Goal: Transaction & Acquisition: Purchase product/service

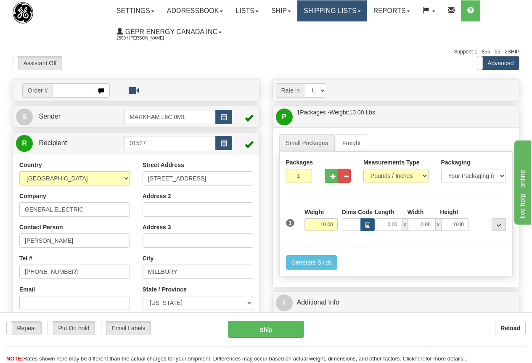
click at [325, 8] on link "Shipping lists" at bounding box center [331, 10] width 69 height 21
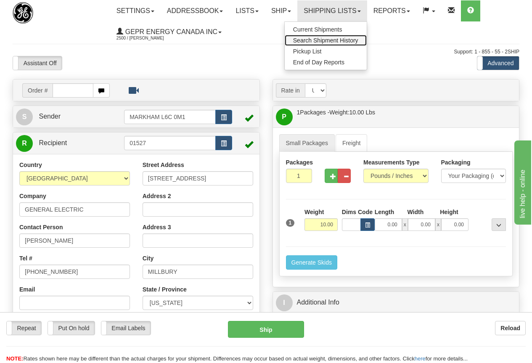
click at [339, 40] on span "Search Shipment History" at bounding box center [325, 40] width 65 height 7
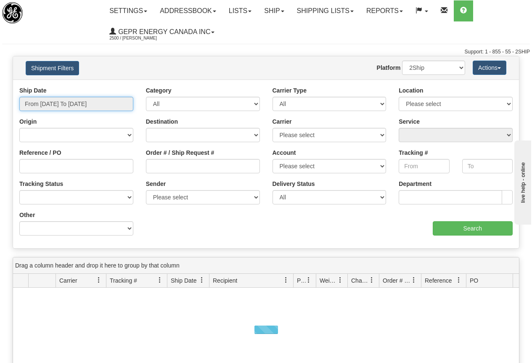
click at [90, 104] on input "From 08/26/2025 To 08/27/2025" at bounding box center [76, 104] width 114 height 14
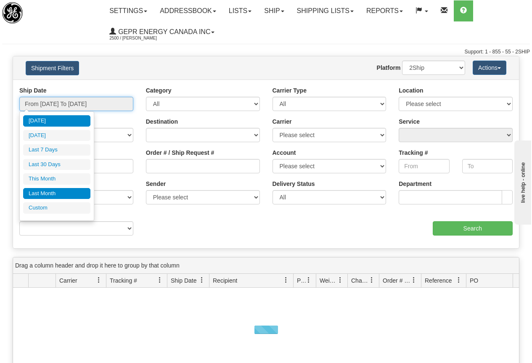
type input "[DATE]"
type input "07/01/2025"
type input "07/31/2025"
type input "[DATE]"
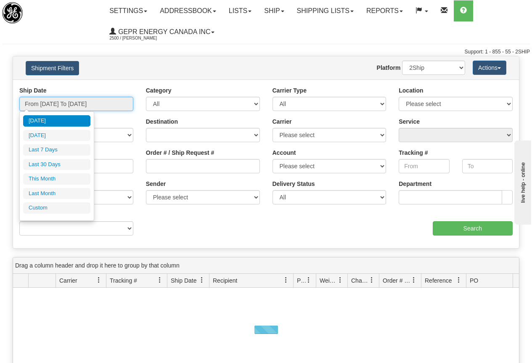
type input "[DATE]"
click at [45, 207] on li "Custom" at bounding box center [56, 207] width 67 height 11
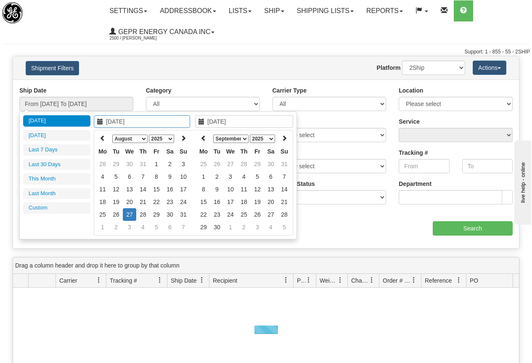
type input "07/01/2025"
type input "07/31/2025"
type input "[DATE]"
type input "08/01/2025"
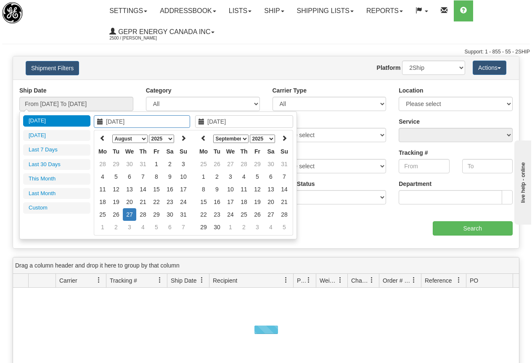
type input "08/31/2025"
type input "[DATE]"
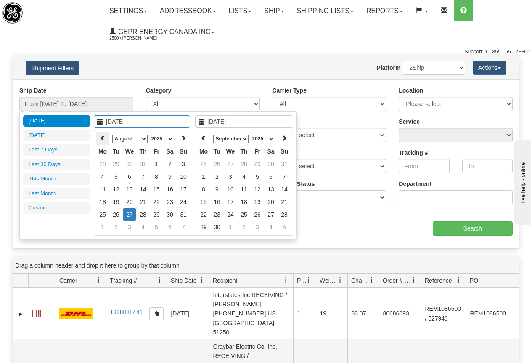
click at [101, 136] on icon at bounding box center [103, 138] width 6 height 6
click at [102, 136] on icon at bounding box center [103, 138] width 6 height 6
type input "06/03/2025"
click at [114, 176] on td "3" at bounding box center [115, 176] width 13 height 13
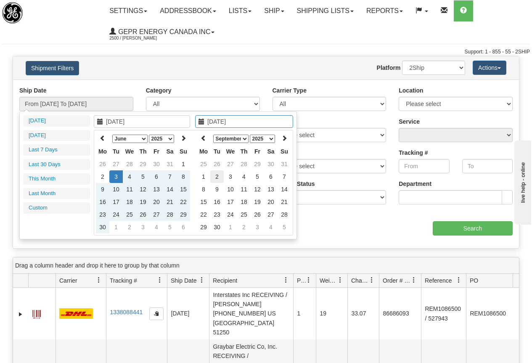
type input "09/02/2025"
click at [217, 177] on td "2" at bounding box center [216, 176] width 13 height 13
type input "From 06/03/2025 To 09/02/2025"
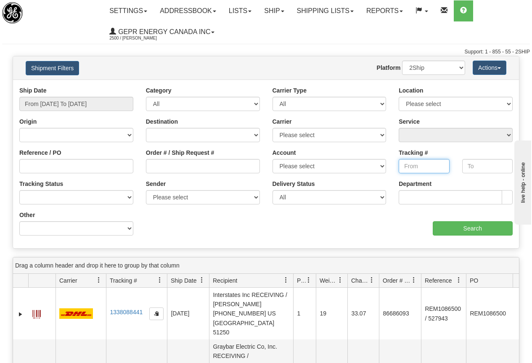
click at [414, 167] on input "Tracking #" at bounding box center [424, 166] width 50 height 14
click at [430, 165] on input "276465" at bounding box center [424, 166] width 50 height 14
type input "2764651212"
click at [469, 229] on input "Search" at bounding box center [473, 228] width 80 height 14
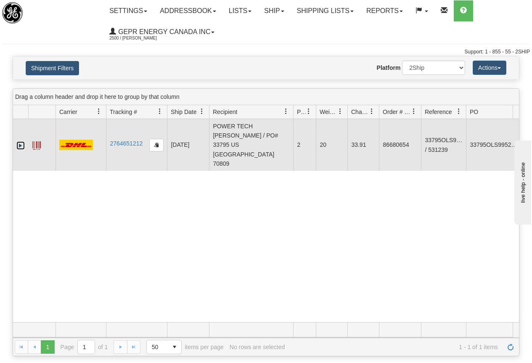
click at [22, 141] on link "Expand" at bounding box center [20, 145] width 8 height 8
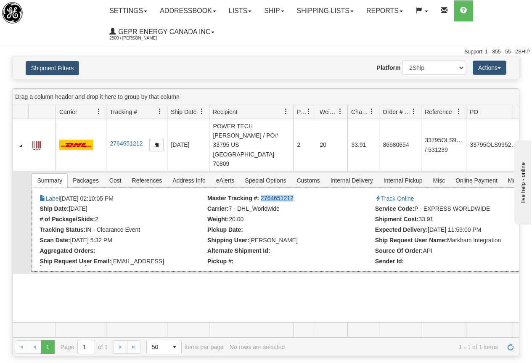
drag, startPoint x: 294, startPoint y: 182, endPoint x: 261, endPoint y: 182, distance: 33.2
click at [261, 195] on li "Master Tracking #: 2764651212" at bounding box center [290, 199] width 166 height 8
copy link "2764651212"
click at [312, 174] on span "Customs" at bounding box center [307, 180] width 33 height 13
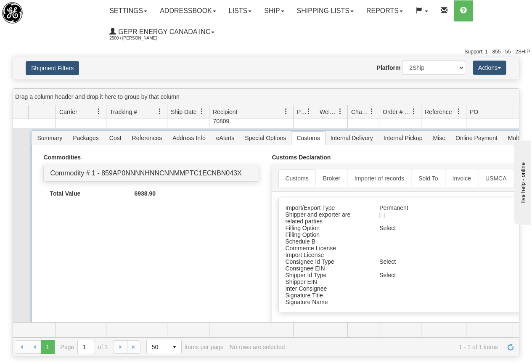
scroll to position [43, 0]
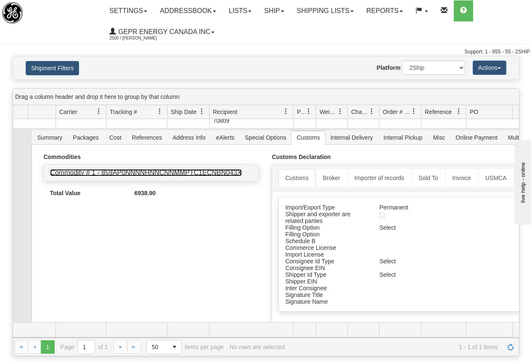
click at [180, 169] on link "Commodity # 1 - 859AP0NNNNHNNCNNMMPTC1ECNBN043X" at bounding box center [145, 172] width 191 height 7
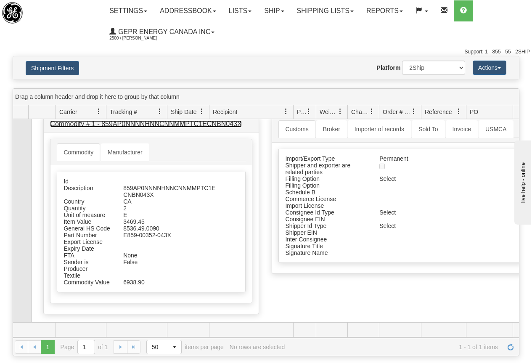
scroll to position [94, 0]
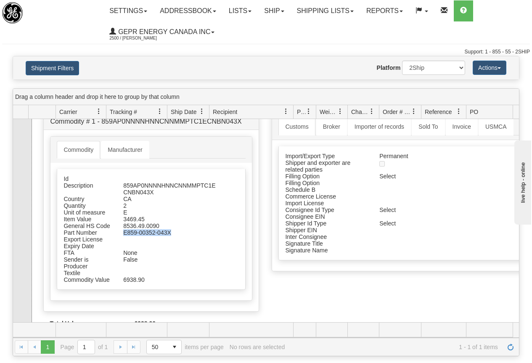
drag, startPoint x: 124, startPoint y: 213, endPoint x: 170, endPoint y: 215, distance: 46.3
click at [170, 229] on div "E859-00352-043X" at bounding box center [170, 232] width 107 height 7
copy div "E859-00352-043X"
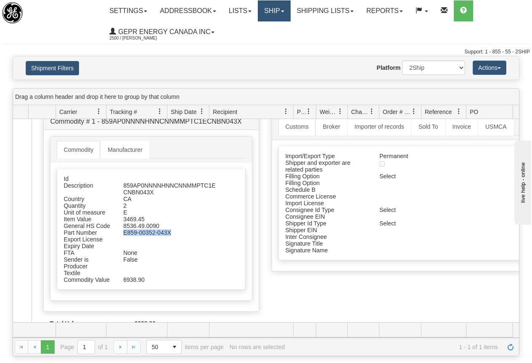
click at [268, 13] on link "Ship" at bounding box center [274, 10] width 32 height 21
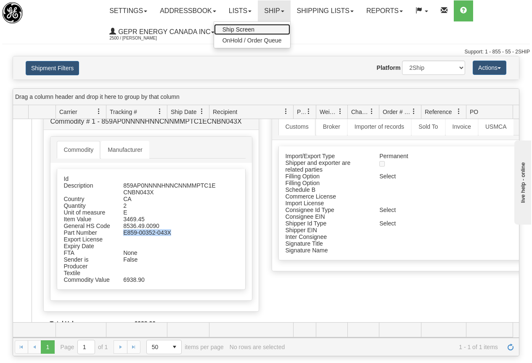
click at [246, 29] on span "Ship Screen" at bounding box center [239, 29] width 32 height 7
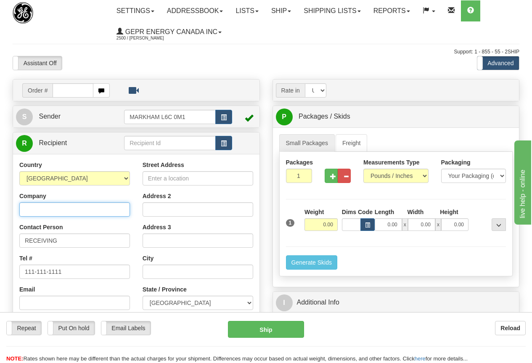
click at [35, 207] on input "Company" at bounding box center [74, 209] width 111 height 14
paste input "Accord Expositions Inc."
type input "Accord Expositions Inc."
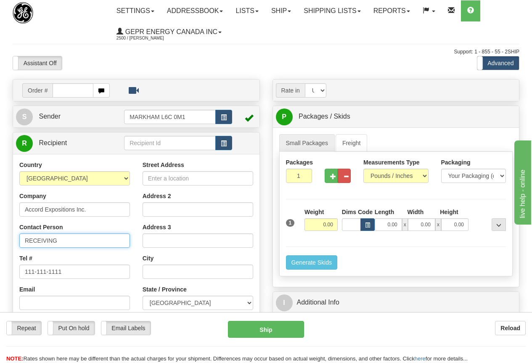
click at [68, 239] on input "RECEIVING" at bounding box center [74, 240] width 111 height 14
drag, startPoint x: 78, startPoint y: 241, endPoint x: -4, endPoint y: 241, distance: 82.0
click at [0, 241] on html "Training Course Close Toggle navigation Settings Shipping Preferences New Sende…" at bounding box center [266, 181] width 532 height 363
paste input "Brandon Silverman"
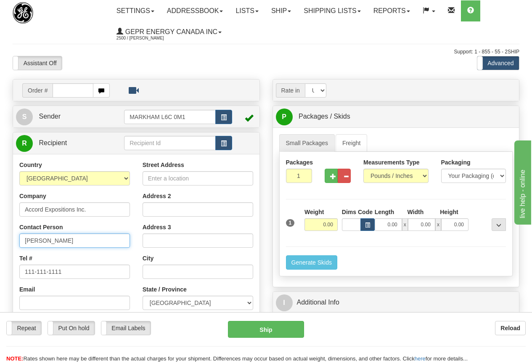
type input "Brandon Silverman"
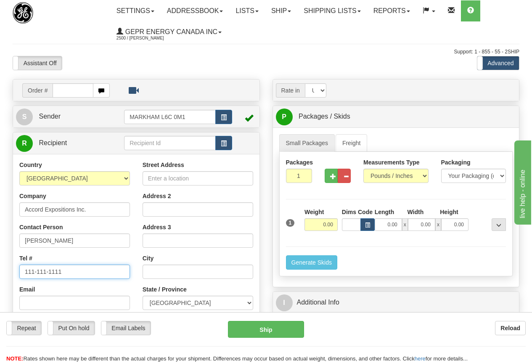
scroll to position [0, 0]
click at [73, 270] on input "111-111-1111" at bounding box center [74, 272] width 111 height 14
paste input "514 242-8479"
click at [30, 273] on input "1 514 242-8479" at bounding box center [74, 272] width 111 height 14
type input "514-242-8479"
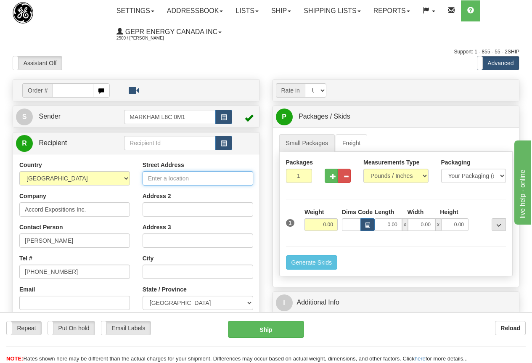
click at [155, 177] on input "Street Address" at bounding box center [198, 178] width 111 height 14
click at [175, 179] on input "Street Address" at bounding box center [198, 178] width 111 height 14
paste input "1530, 46e Avenue"
type input "1530, 46e Avenue"
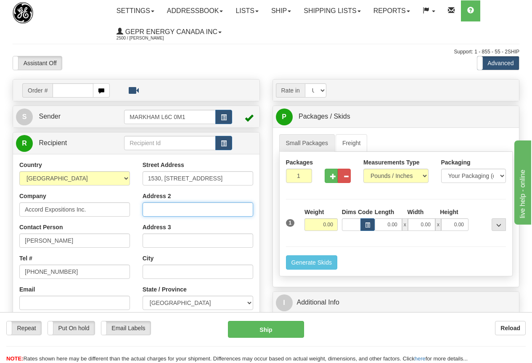
scroll to position [0, 0]
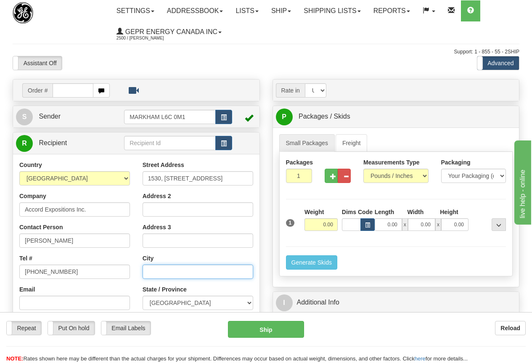
click at [156, 271] on input "text" at bounding box center [198, 272] width 111 height 14
paste input "Lachine"
type input "Lachine"
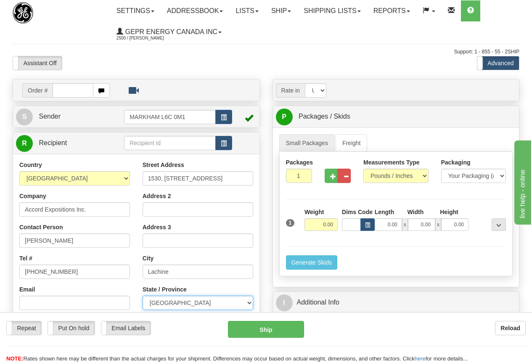
scroll to position [0, 0]
select select "QC"
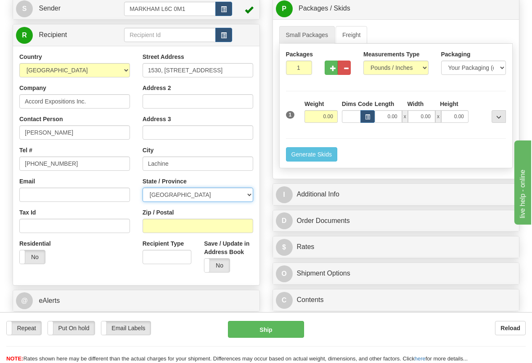
scroll to position [126, 0]
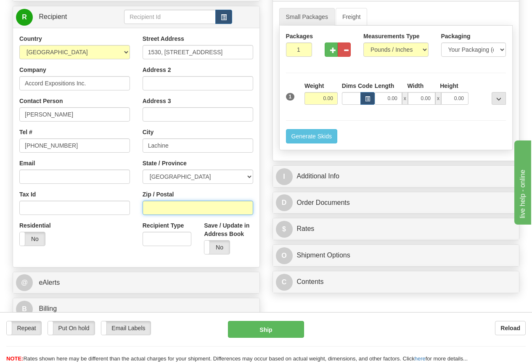
click at [154, 209] on input "Zip / Postal" at bounding box center [198, 208] width 111 height 14
type input "H8T3J9"
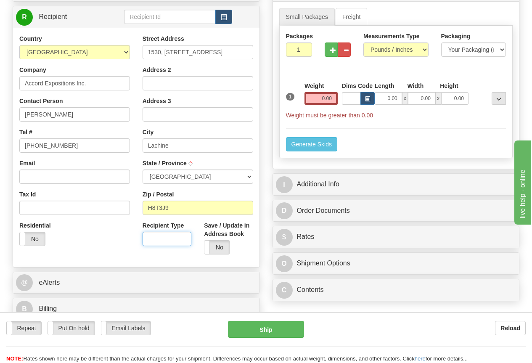
type input "LACHINE"
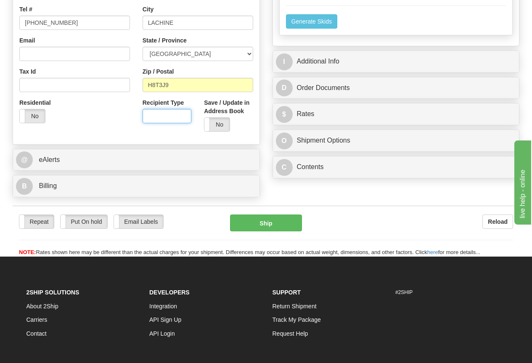
scroll to position [252, 0]
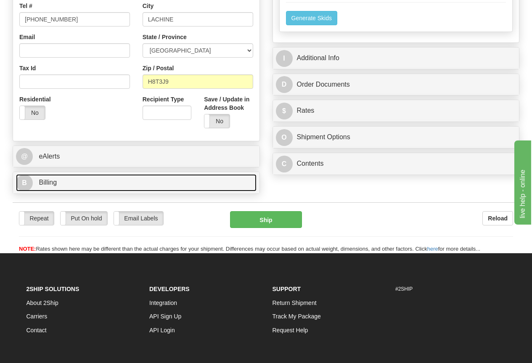
click at [87, 182] on link "B Billing" at bounding box center [136, 182] width 241 height 17
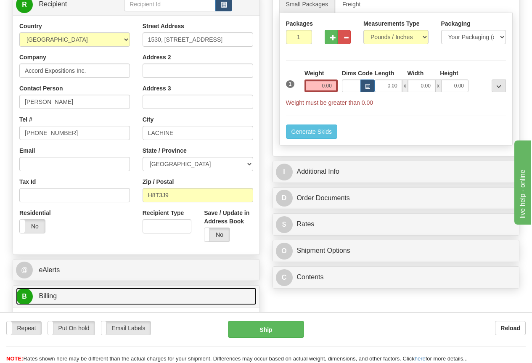
scroll to position [0, 0]
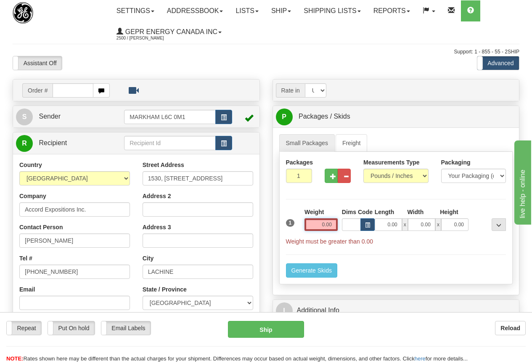
click at [313, 222] on input "0.00" at bounding box center [321, 224] width 33 height 13
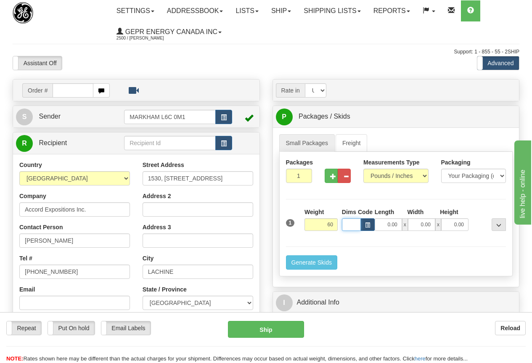
type input "60.00"
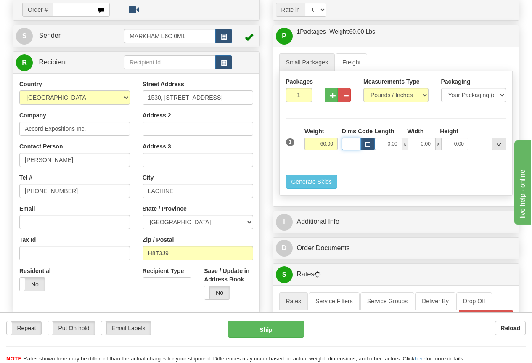
scroll to position [84, 0]
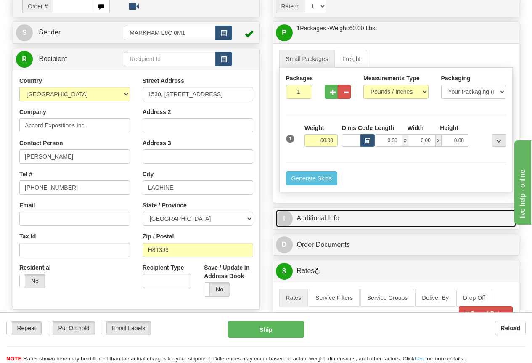
click at [327, 218] on link "I Additional Info" at bounding box center [396, 218] width 241 height 17
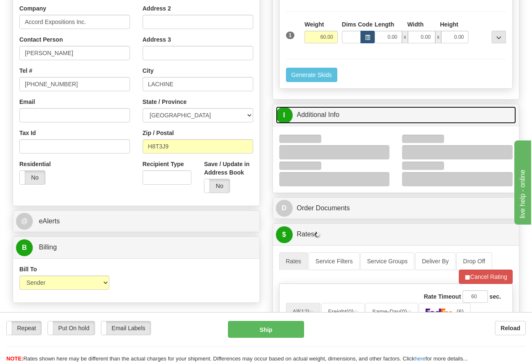
scroll to position [210, 0]
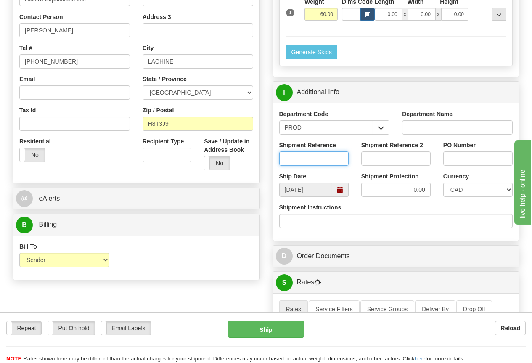
click at [305, 156] on input "Shipment Reference" at bounding box center [313, 158] width 69 height 14
type input "CRISTINE TOSSAN"
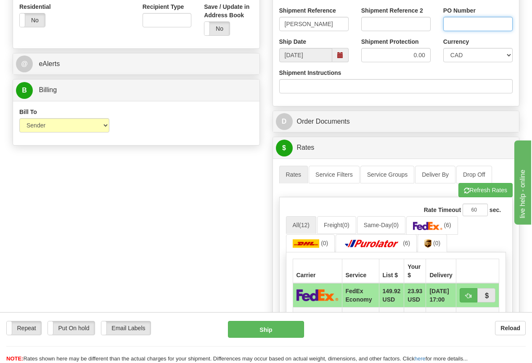
scroll to position [379, 0]
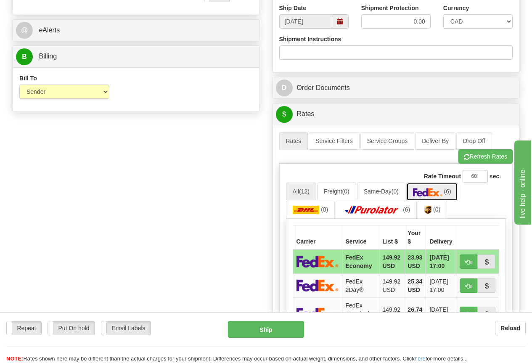
click at [440, 194] on img at bounding box center [427, 192] width 29 height 8
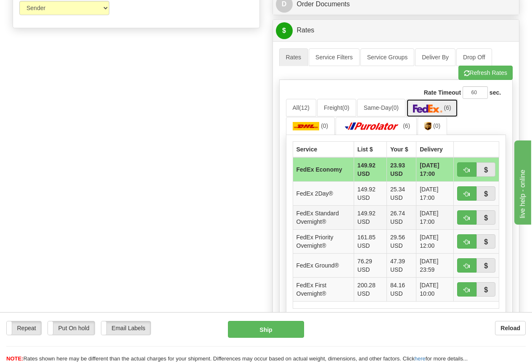
scroll to position [463, 0]
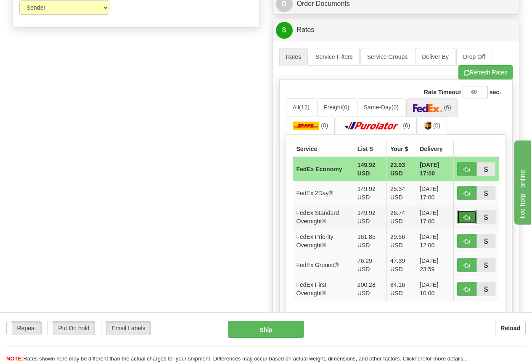
click at [464, 215] on span "button" at bounding box center [467, 217] width 6 height 5
type input "05"
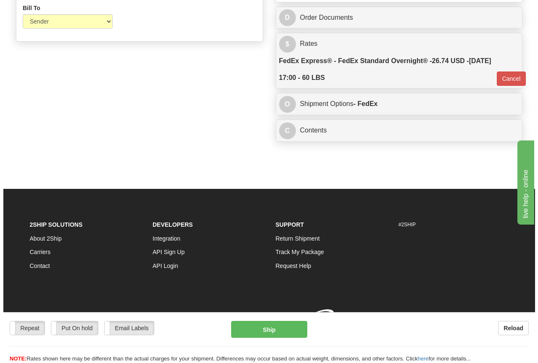
scroll to position [461, 0]
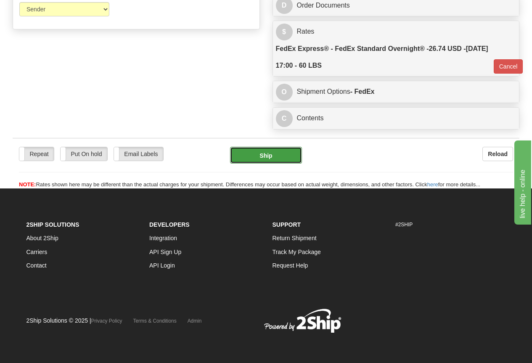
click at [267, 155] on button "Ship" at bounding box center [266, 155] width 72 height 17
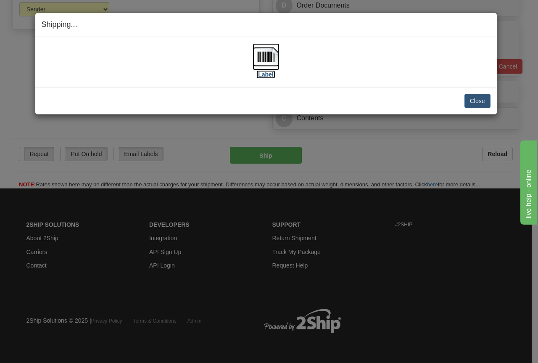
click at [268, 58] on img at bounding box center [266, 56] width 27 height 27
click at [470, 99] on button "Close" at bounding box center [478, 101] width 26 height 14
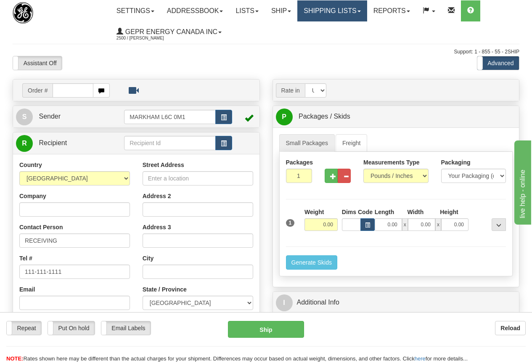
click at [328, 9] on link "Shipping lists" at bounding box center [331, 10] width 69 height 21
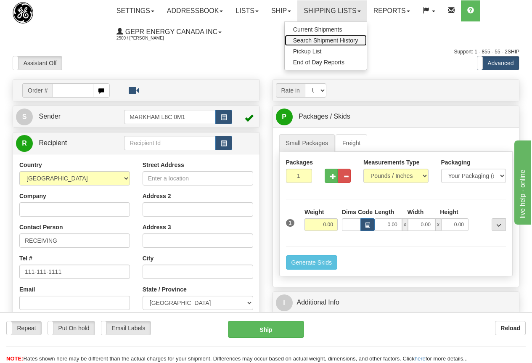
click at [328, 38] on span "Search Shipment History" at bounding box center [325, 40] width 65 height 7
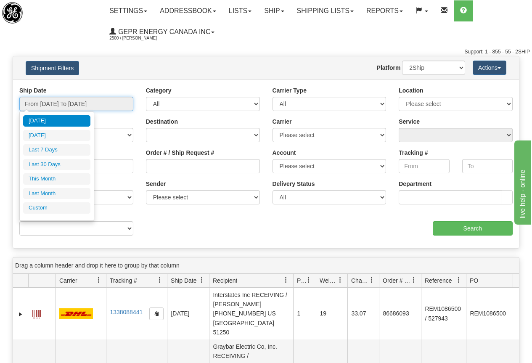
click at [91, 101] on input "From 08/26/2025 To 08/27/2025" at bounding box center [76, 104] width 114 height 14
click at [52, 137] on li "Yesterday" at bounding box center [56, 135] width 67 height 11
type input "From 08/26/2025 To 08/26/2025"
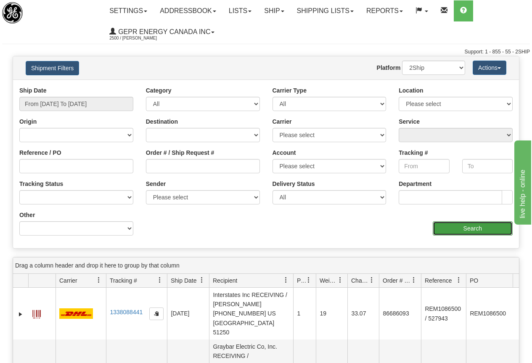
click at [464, 229] on input "Search" at bounding box center [473, 228] width 80 height 14
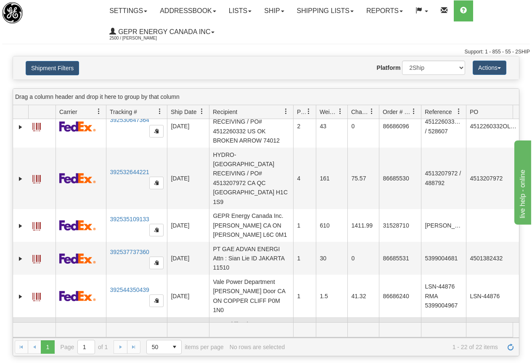
scroll to position [263, 0]
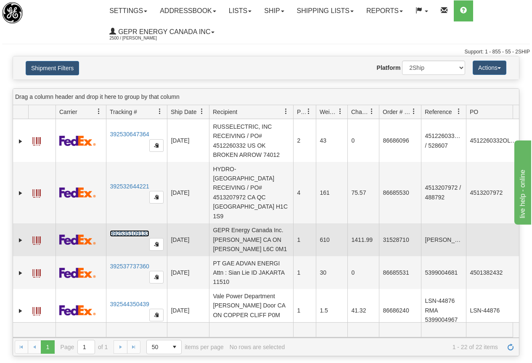
click at [132, 230] on link "392535109133" at bounding box center [129, 233] width 39 height 7
click at [34, 236] on span at bounding box center [36, 240] width 8 height 8
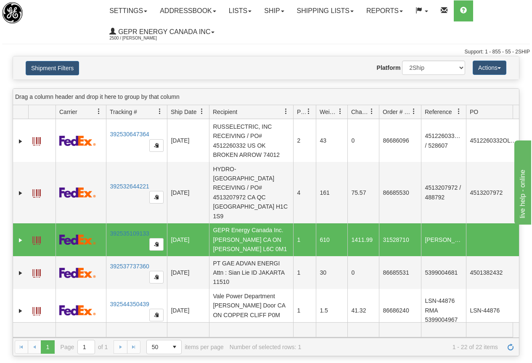
click at [262, 22] on ul "Settings Shipping Preferences Fields Preferences New Store Connections Addressb…" at bounding box center [316, 21] width 427 height 42
click at [269, 8] on link "Ship" at bounding box center [274, 10] width 32 height 21
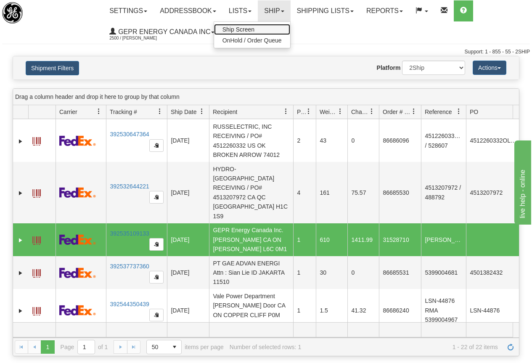
click at [242, 28] on span "Ship Screen" at bounding box center [239, 29] width 32 height 7
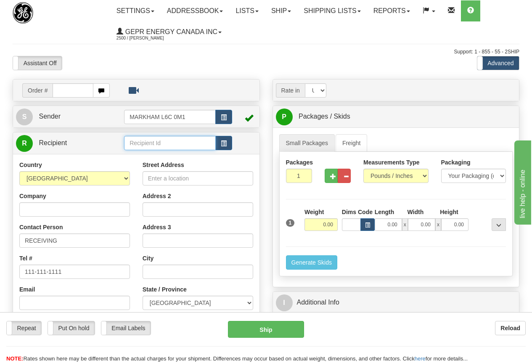
click at [147, 145] on input "text" at bounding box center [170, 143] width 92 height 14
click at [221, 143] on span "button" at bounding box center [224, 143] width 6 height 5
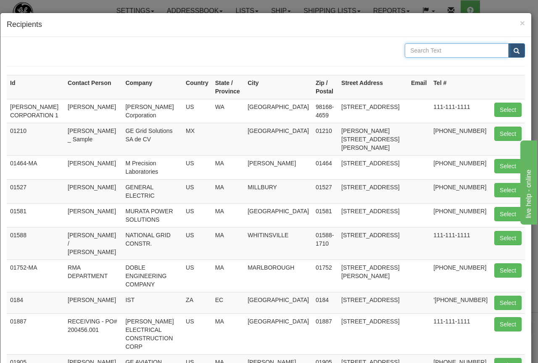
click at [439, 49] on input "text" at bounding box center [457, 50] width 104 height 14
type input "38017"
click at [514, 50] on span "submit" at bounding box center [517, 50] width 6 height 5
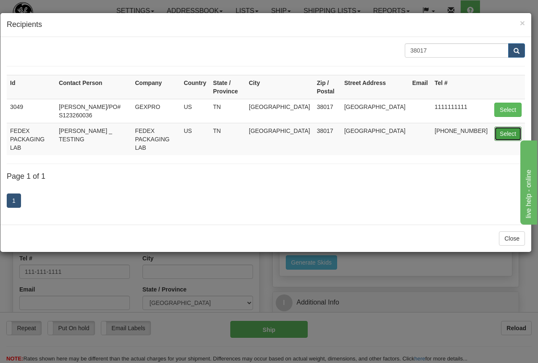
click at [509, 134] on button "Select" at bounding box center [508, 134] width 27 height 14
type input "FEDEX PACKAGING LAB"
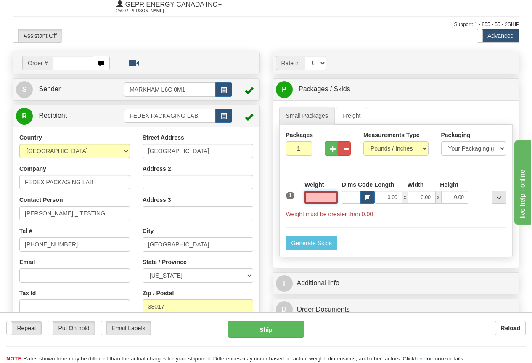
scroll to position [42, 0]
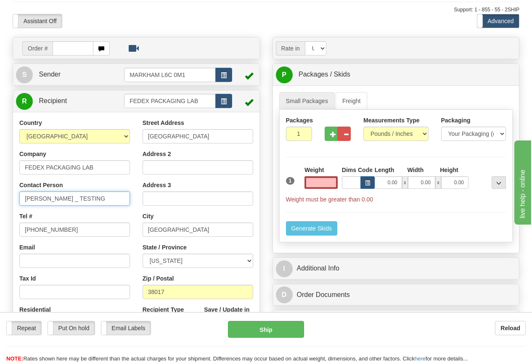
type input "0.00"
click at [95, 197] on input "David Nelson _ TESTING" at bounding box center [74, 198] width 111 height 14
drag, startPoint x: 103, startPoint y: 197, endPoint x: -17, endPoint y: 199, distance: 119.5
click at [0, 199] on html "Training Course Close Toggle navigation Settings Shipping Preferences New Sende…" at bounding box center [266, 139] width 532 height 363
type input "TEST LAB"
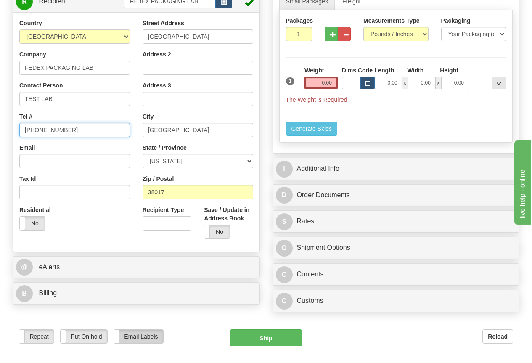
scroll to position [252, 0]
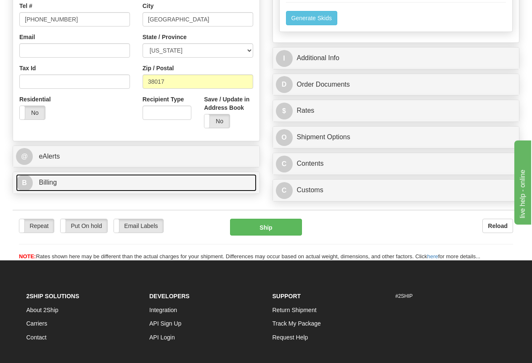
click at [45, 179] on span "Billing" at bounding box center [48, 182] width 18 height 7
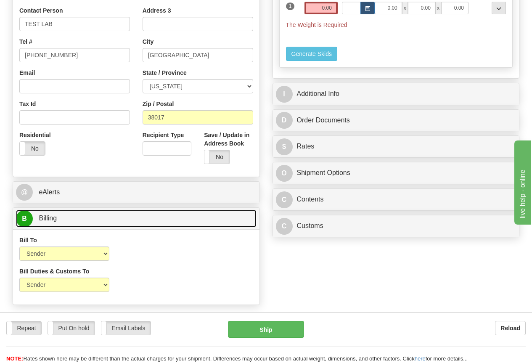
scroll to position [84, 0]
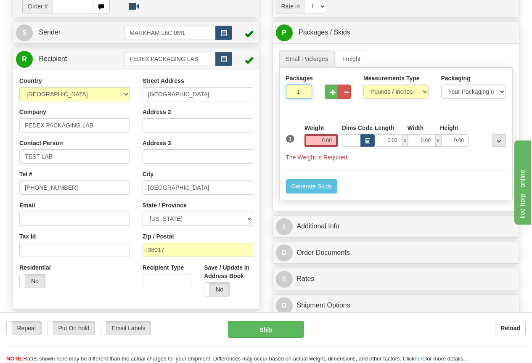
click at [290, 91] on input "1" at bounding box center [299, 92] width 26 height 14
type input "2"
click at [319, 136] on div "Packages 2 1 Measurements Type" at bounding box center [396, 134] width 234 height 132
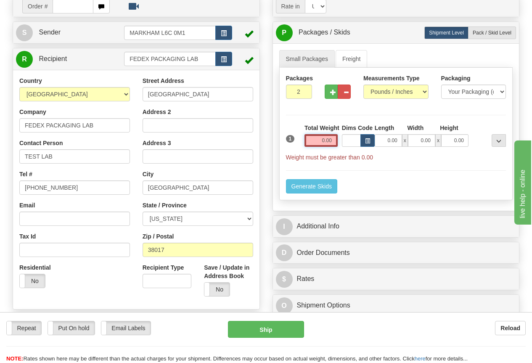
click at [313, 137] on input "0.00" at bounding box center [321, 140] width 33 height 13
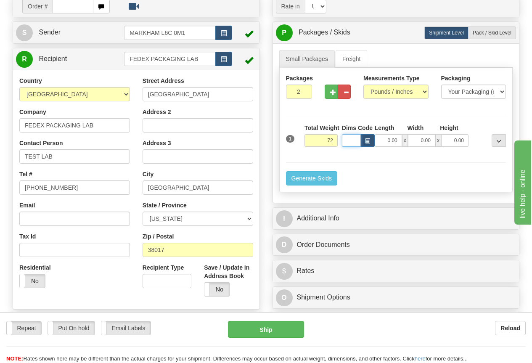
type input "72.00"
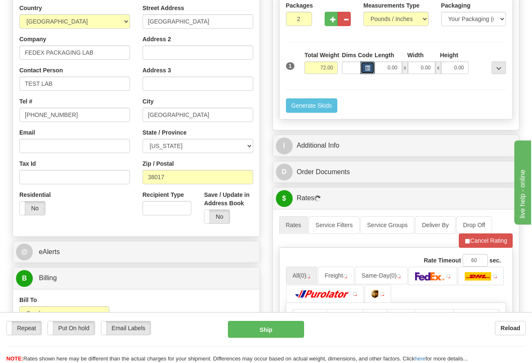
scroll to position [168, 0]
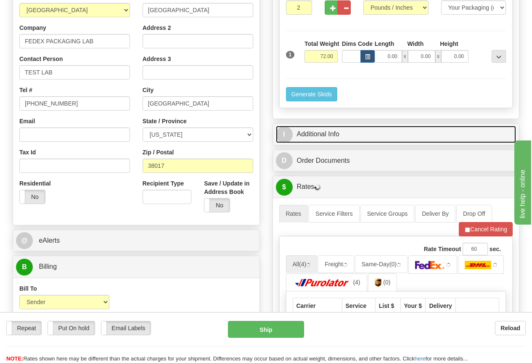
click at [332, 133] on link "I Additional Info" at bounding box center [396, 134] width 241 height 17
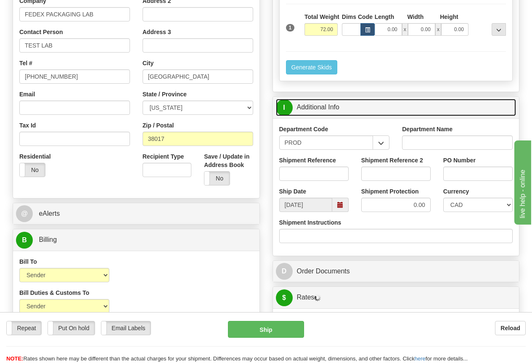
scroll to position [210, 0]
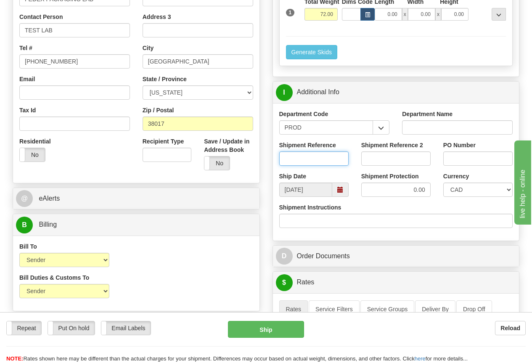
click at [305, 157] on input "Shipment Reference" at bounding box center [313, 158] width 69 height 14
click at [295, 160] on input "Shipment Reference" at bounding box center [313, 158] width 69 height 14
paste input "nadejda.nazir@gevernova.com"
type input "nadejda.nazir@gevernova.com"
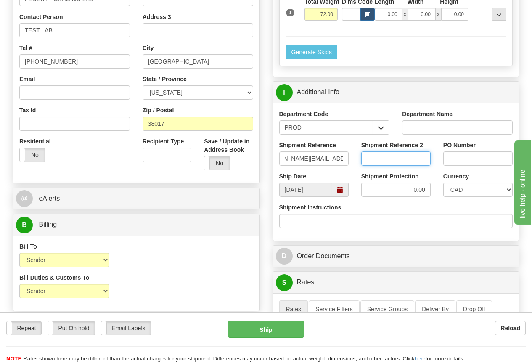
scroll to position [0, 0]
click at [480, 189] on select "CAD USD EUR ZAR RON ANG ARN AUD AUS AWG BBD BFR BGN BHD BMD BND BRC BRL CHP CKZ…" at bounding box center [477, 190] width 69 height 14
select select "1"
click at [443, 183] on select "CAD USD EUR ZAR RON ANG ARN AUD AUS AWG BBD BFR BGN BHD BMD BND BRC BRL CHP CKZ…" at bounding box center [477, 190] width 69 height 14
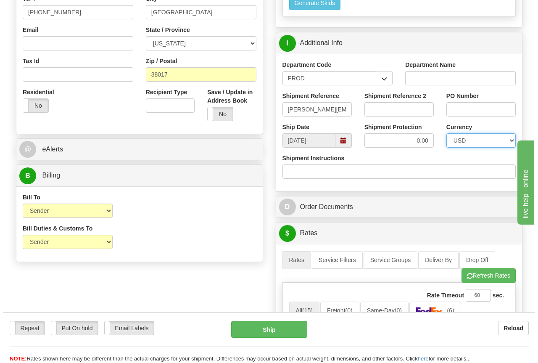
scroll to position [463, 0]
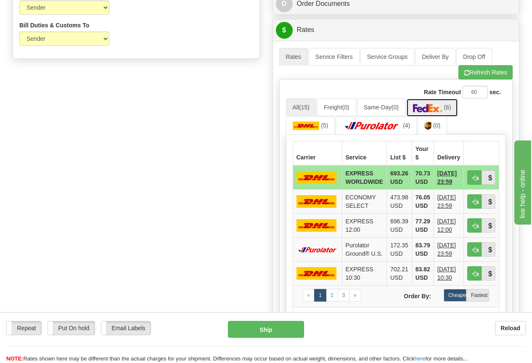
click at [436, 107] on img at bounding box center [427, 108] width 29 height 8
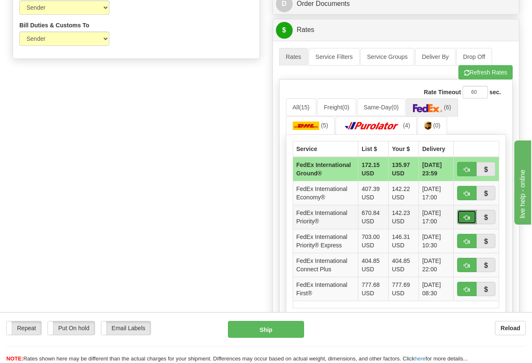
click at [465, 220] on span "button" at bounding box center [467, 217] width 6 height 5
type input "01"
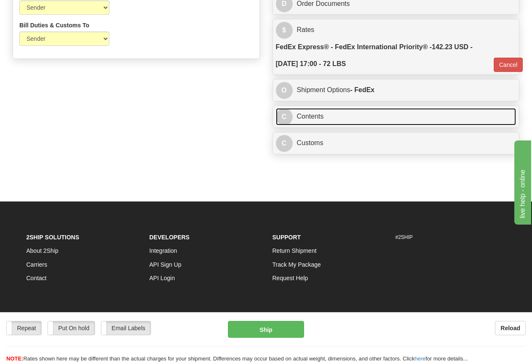
click at [313, 116] on link "C Contents" at bounding box center [396, 116] width 241 height 17
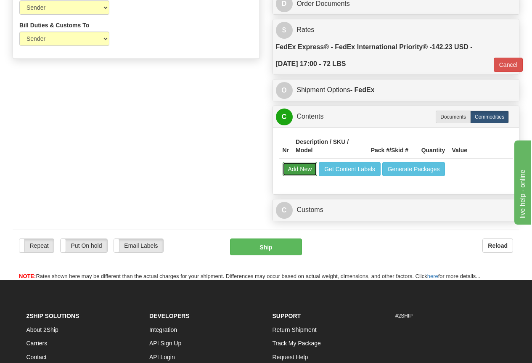
click at [307, 167] on button "Add New" at bounding box center [300, 169] width 35 height 14
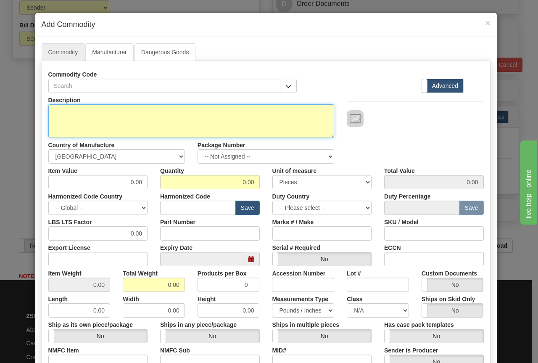
click at [66, 108] on textarea "Description" at bounding box center [191, 121] width 286 height 34
paste textarea "850EP5NNG5HNNAANGAPCC2ESNAN"
type textarea "P/N 850EP5NNG5HNNAANGAPCC2ESNAN DESCRIPTION: 8 SERIES PROTECTION RELAY - ENGINE…"
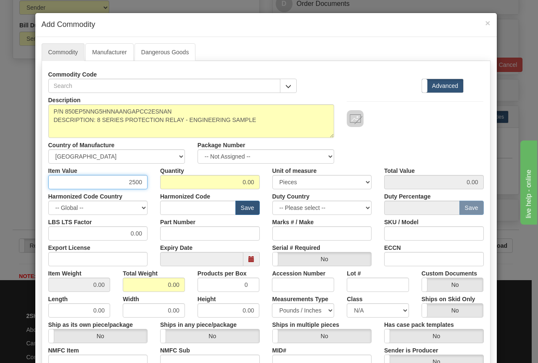
type input "2500"
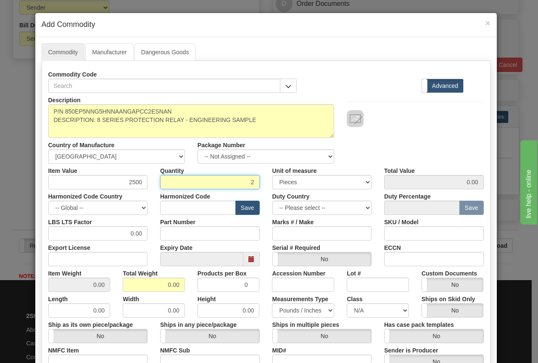
type input "2"
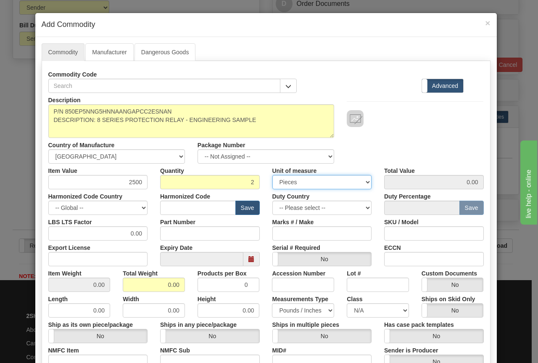
type input "5000.00"
click at [165, 207] on input "text" at bounding box center [198, 208] width 76 height 14
paste input "8537.10.9160"
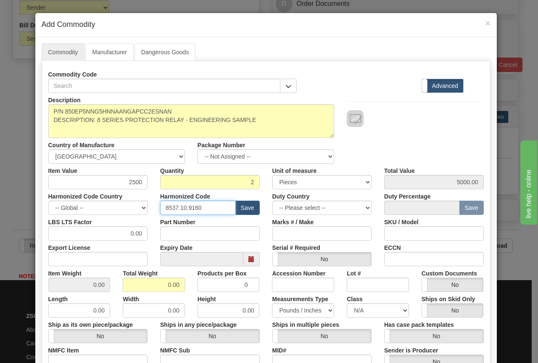
type input "8537.10.9160"
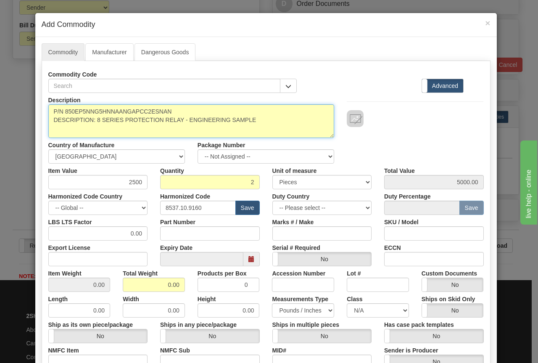
click at [107, 110] on textarea "P/N 850EP5NNG5HNNAANGAPCC2ESNAN DESCRIPTION: 8 SERIES PROTECTION RELAY - ENGINE…" at bounding box center [191, 121] width 286 height 34
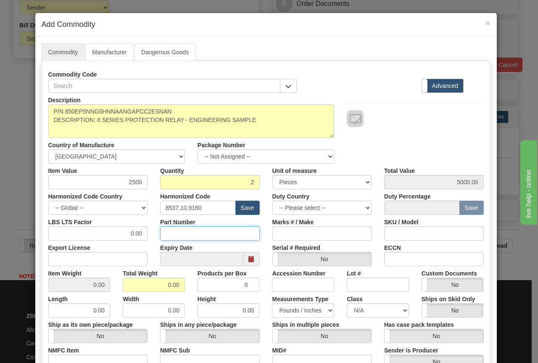
click at [174, 234] on input "Part Number" at bounding box center [210, 233] width 100 height 14
paste input "850EP5NNG5HNNAANGAPCC2ESNAN"
type input "850EP5NNG5HNNAANGAPCC2ESNAN"
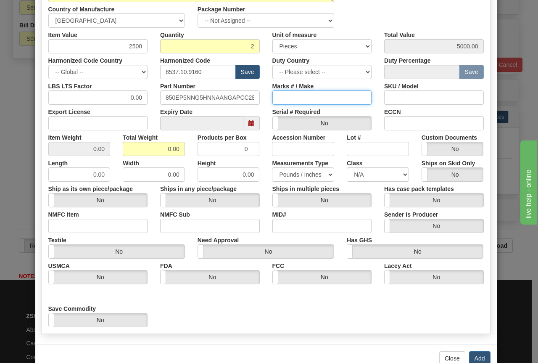
scroll to position [158, 0]
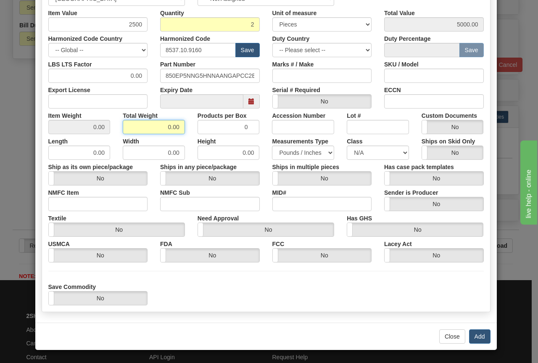
click at [160, 125] on input "0.00" at bounding box center [154, 127] width 62 height 14
type input "72"
type input "36.0000"
click at [474, 334] on button "Add" at bounding box center [479, 336] width 21 height 14
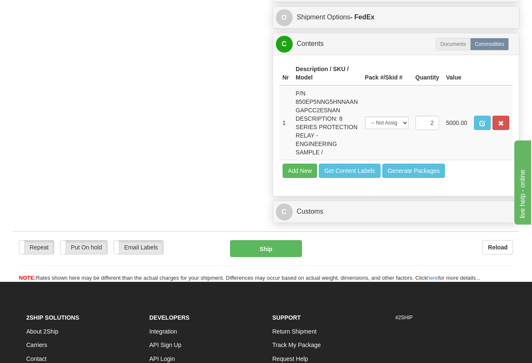
scroll to position [547, 0]
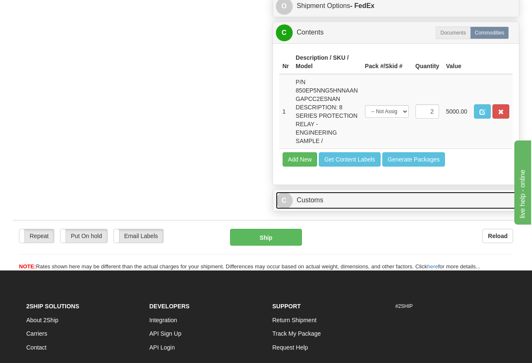
click at [315, 201] on link "C Customs" at bounding box center [396, 200] width 241 height 17
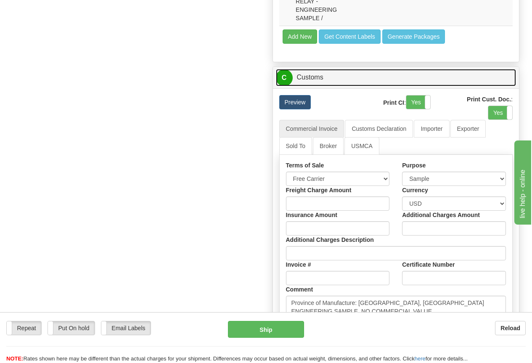
scroll to position [673, 0]
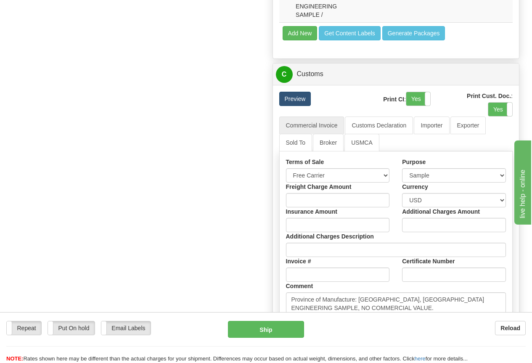
click at [299, 98] on link "Preview" at bounding box center [295, 99] width 32 height 14
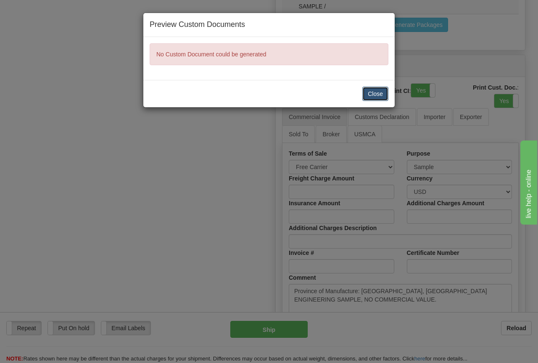
click at [376, 97] on button "Close" at bounding box center [376, 94] width 26 height 14
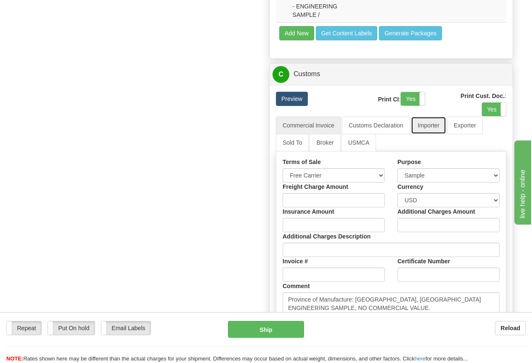
click at [427, 127] on link "Importer" at bounding box center [428, 126] width 35 height 18
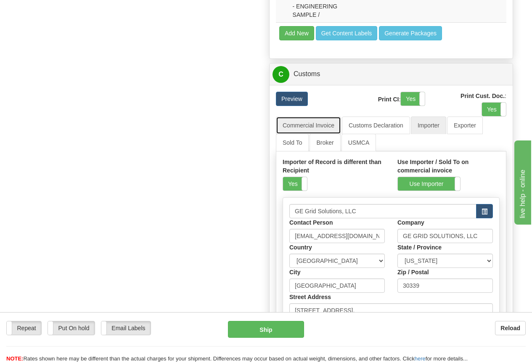
click at [303, 125] on link "Commercial Invoice" at bounding box center [308, 126] width 65 height 18
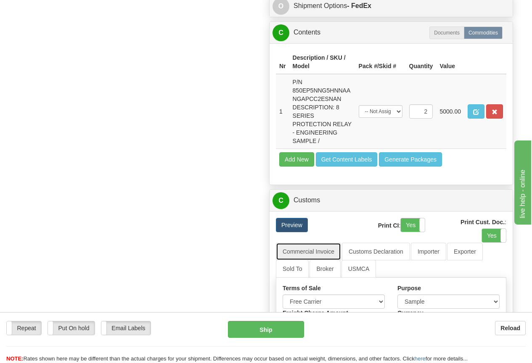
scroll to position [589, 0]
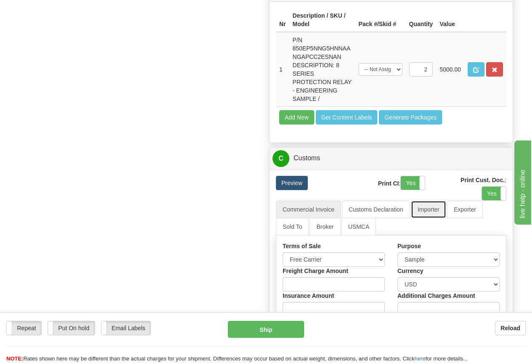
click at [429, 210] on link "Importer" at bounding box center [428, 210] width 35 height 18
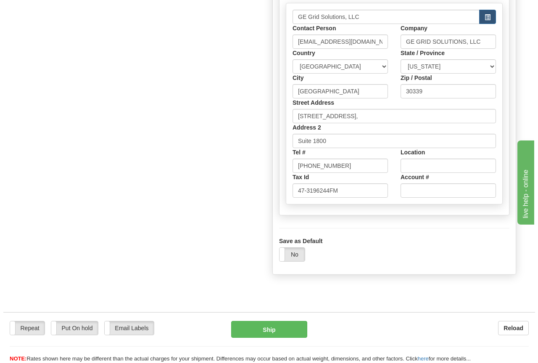
scroll to position [883, 0]
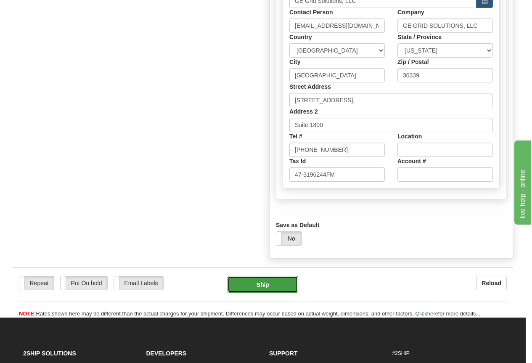
click at [278, 288] on button "Ship" at bounding box center [263, 284] width 71 height 17
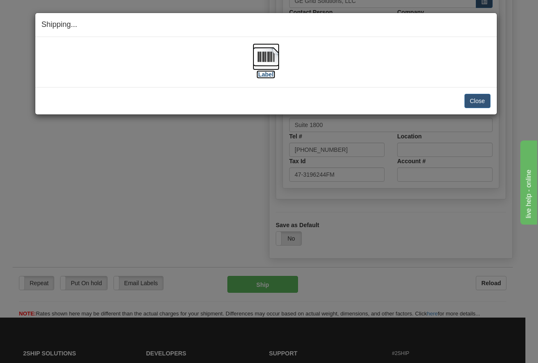
click at [274, 59] on img at bounding box center [266, 56] width 27 height 27
click at [474, 100] on button "Close" at bounding box center [478, 101] width 26 height 14
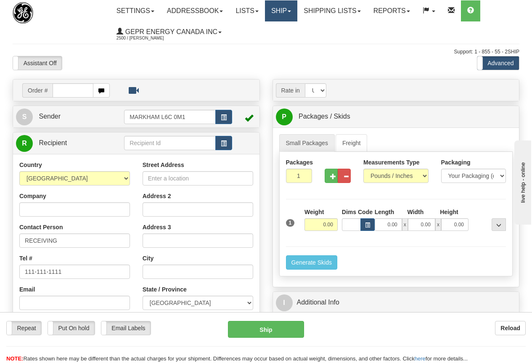
click at [286, 8] on link "Ship" at bounding box center [281, 10] width 32 height 21
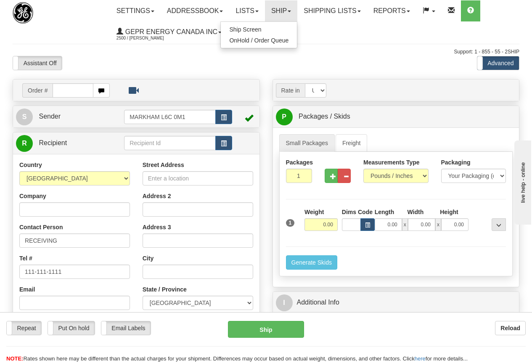
click at [342, 32] on ul "Settings Shipping Preferences Fields Preferences New Store Connections Addressb…" at bounding box center [314, 21] width 409 height 42
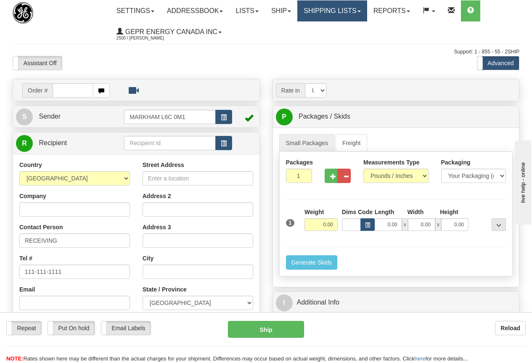
click at [346, 6] on link "Shipping lists" at bounding box center [331, 10] width 69 height 21
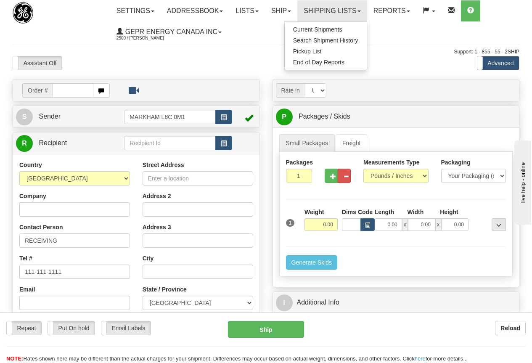
click at [270, 36] on ul "Settings Shipping Preferences Fields Preferences New Store Connections Addressb…" at bounding box center [314, 21] width 409 height 42
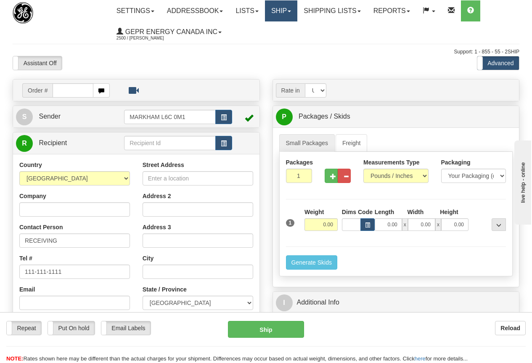
click at [281, 8] on link "Ship" at bounding box center [281, 10] width 32 height 21
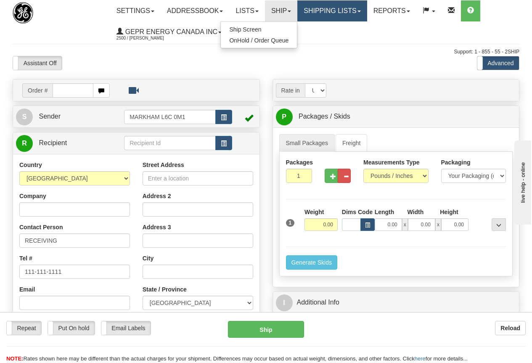
click at [342, 13] on link "Shipping lists" at bounding box center [331, 10] width 69 height 21
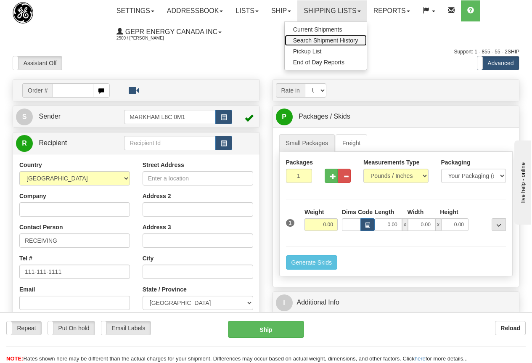
click at [332, 40] on span "Search Shipment History" at bounding box center [325, 40] width 65 height 7
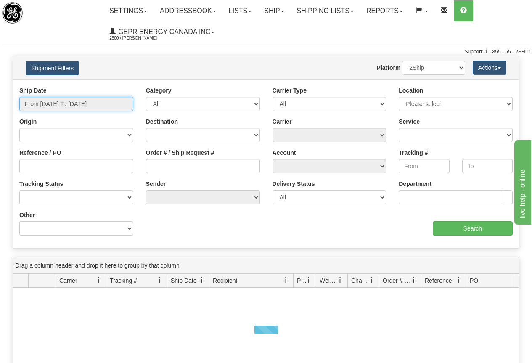
click at [89, 105] on input "From [DATE] To [DATE]" at bounding box center [76, 104] width 114 height 14
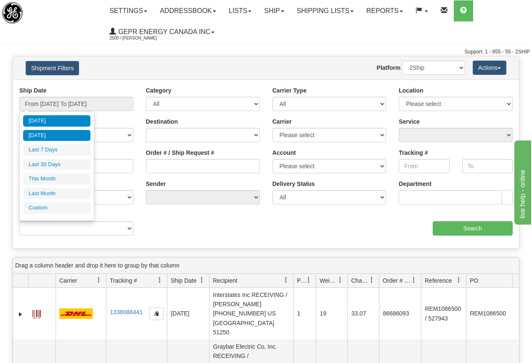
click at [53, 134] on li "[DATE]" at bounding box center [56, 135] width 67 height 11
type input "From [DATE] To [DATE]"
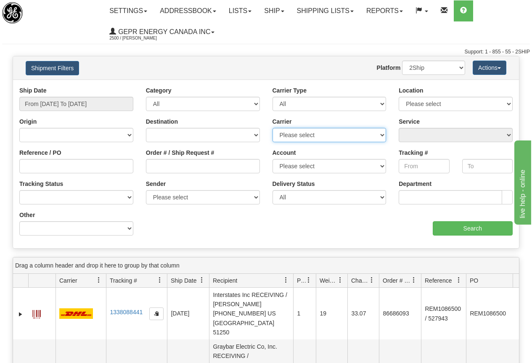
click at [304, 132] on select "Please select 2Ship [DATE] DHL FedEx Express® FedEx® LTL Purolator UPS" at bounding box center [330, 135] width 114 height 14
select select "2"
click at [273, 128] on select "Please select 2Ship [DATE] DHL FedEx Express® FedEx® LTL Purolator UPS" at bounding box center [330, 135] width 114 height 14
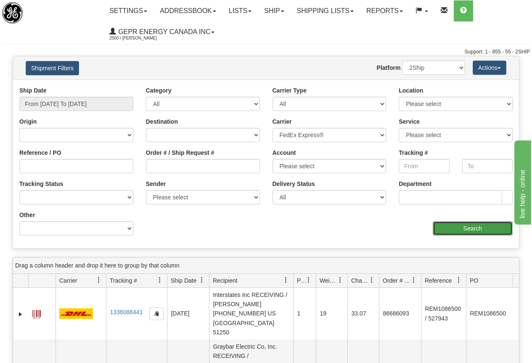
click at [474, 228] on input "Search" at bounding box center [473, 228] width 80 height 14
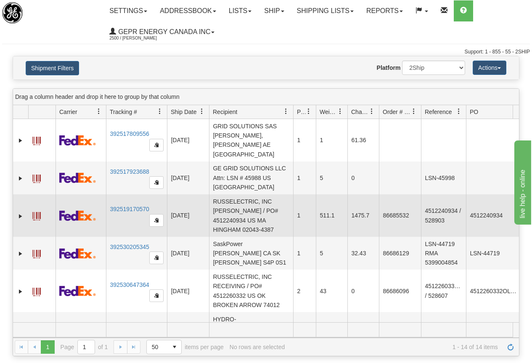
click at [273, 205] on td "RUSSELECTRIC, INC [PERSON_NAME] / PO# 4512240934 US MA HINGHAM 02043-4387" at bounding box center [251, 215] width 84 height 42
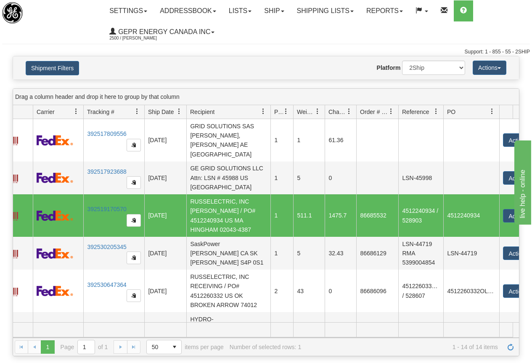
scroll to position [0, 51]
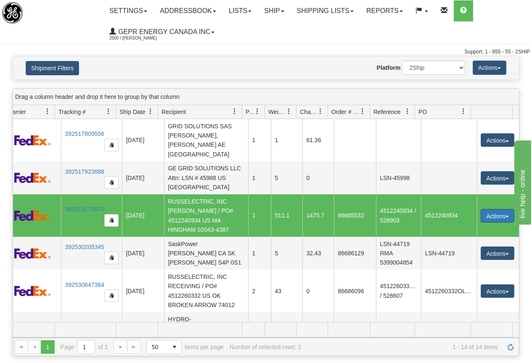
click at [495, 209] on button "Actions" at bounding box center [498, 215] width 34 height 13
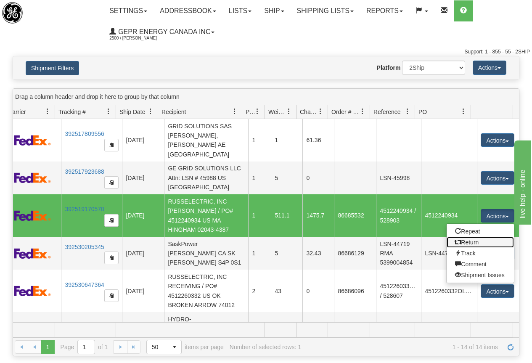
click at [479, 237] on link "Return" at bounding box center [480, 242] width 67 height 11
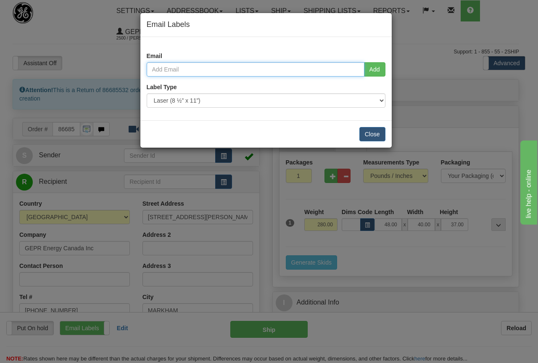
click at [189, 66] on input "email" at bounding box center [256, 69] width 218 height 14
type input "grant.morton@ge.com"
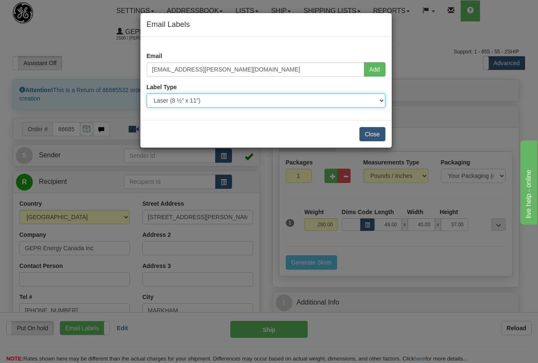
click at [188, 100] on select "Use Default Laser (8 ½” x 11”) Thermal (4” x 6”) Packing Slip (8 ½” x 11”)" at bounding box center [266, 100] width 239 height 14
click at [147, 93] on select "Use Default Laser (8 ½” x 11”) Thermal (4” x 6”) Packing Slip (8 ½” x 11”)" at bounding box center [266, 100] width 239 height 14
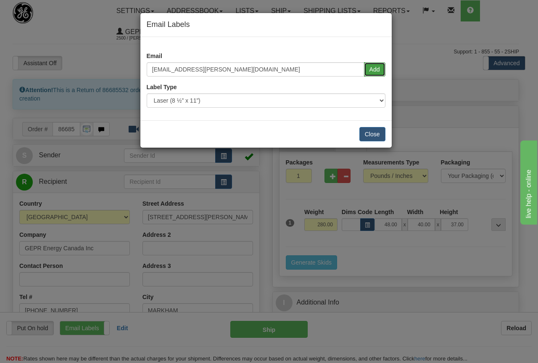
click at [377, 70] on button "Add" at bounding box center [374, 69] width 21 height 14
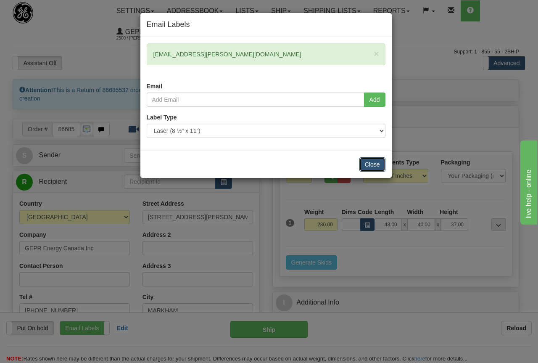
click at [373, 163] on button "Close" at bounding box center [373, 164] width 26 height 14
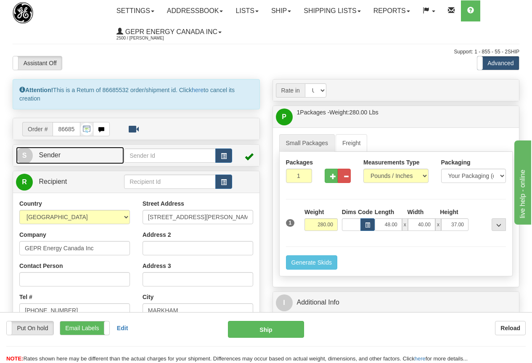
click at [87, 155] on link "S Sender" at bounding box center [70, 155] width 108 height 17
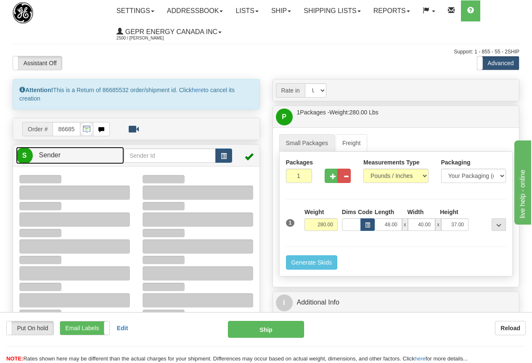
type input "14:40"
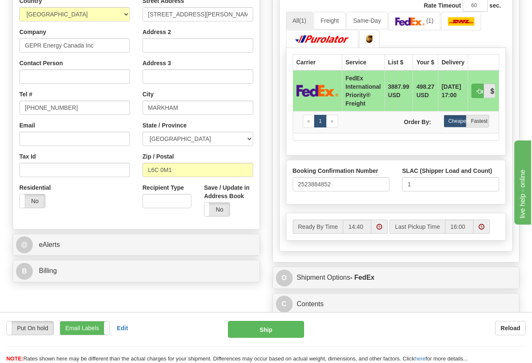
scroll to position [589, 0]
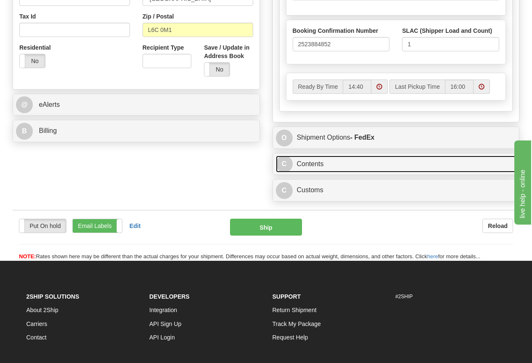
click at [323, 162] on link "C Contents" at bounding box center [396, 164] width 241 height 17
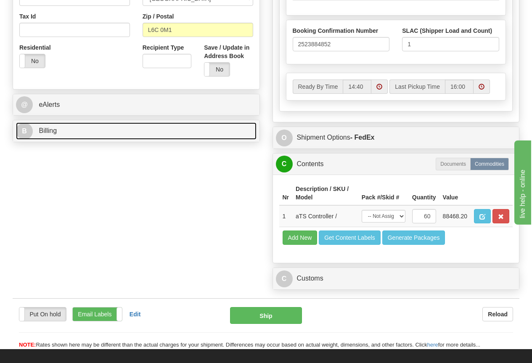
click at [68, 130] on link "B Billing" at bounding box center [136, 130] width 241 height 17
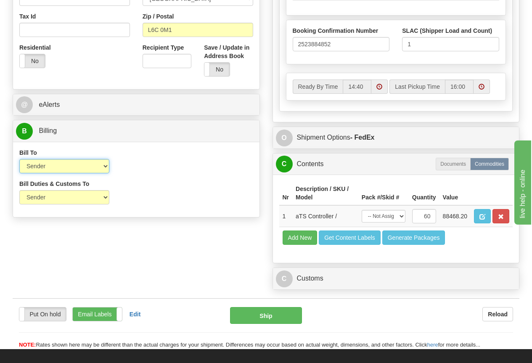
click at [71, 165] on select "Sender Recipient Third Party Collect" at bounding box center [64, 166] width 90 height 14
select select "2"
click at [19, 159] on select "Sender Recipient Third Party Collect" at bounding box center [64, 166] width 90 height 14
type input "70"
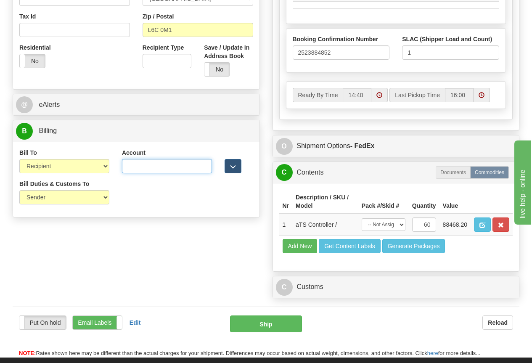
click at [131, 164] on input "Account" at bounding box center [167, 166] width 90 height 14
paste input "106650322"
type input "106650322"
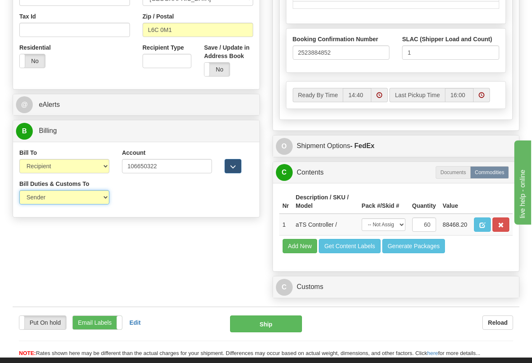
click at [45, 199] on select "Sender Recipient Third Party" at bounding box center [64, 197] width 90 height 14
select select "2"
click at [19, 190] on select "Sender Recipient Third Party" at bounding box center [64, 197] width 90 height 14
type input "70"
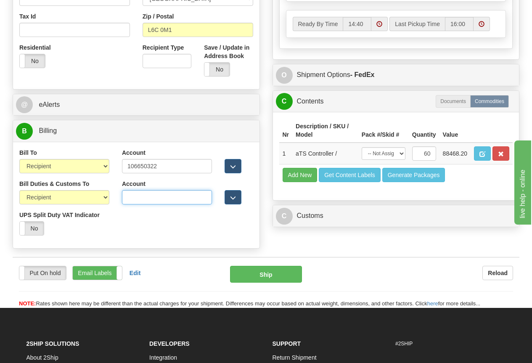
click at [138, 199] on input "Account" at bounding box center [167, 197] width 90 height 14
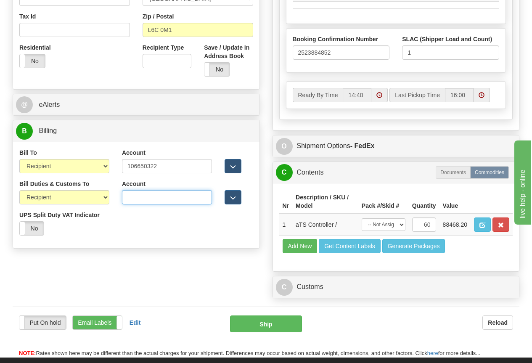
paste input "106650322"
type input "106650322"
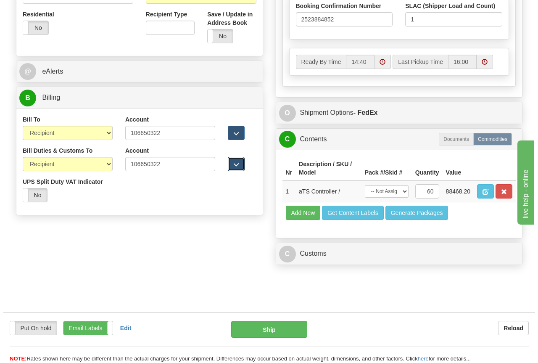
scroll to position [631, 0]
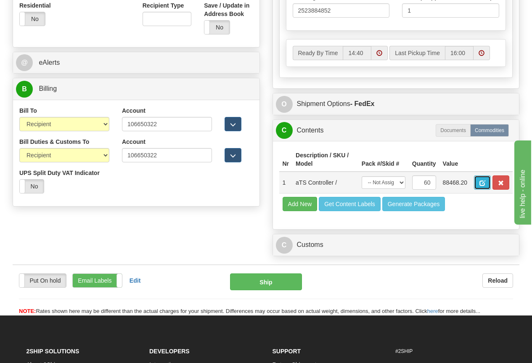
click at [482, 182] on span "button" at bounding box center [482, 182] width 6 height 5
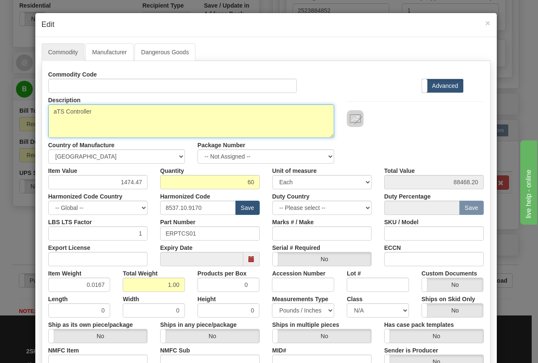
click at [104, 113] on textarea "aTS Controller" at bounding box center [191, 121] width 286 height 34
drag, startPoint x: 3, startPoint y: 94, endPoint x: -37, endPoint y: 92, distance: 40.4
paste textarea "P/N TSB - Booth, Trade Show Material"
type textarea "P/N TSB - Booth, Trade Show Material"
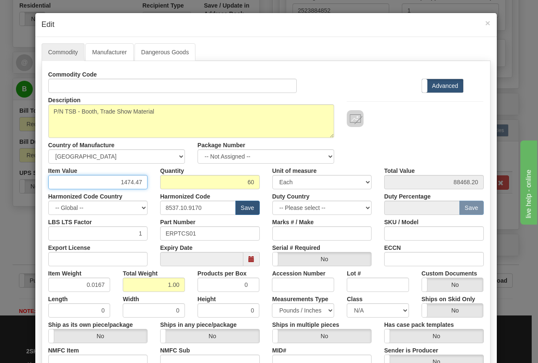
click at [108, 182] on input "1474.47" at bounding box center [98, 182] width 100 height 14
type input "7"
type input "500"
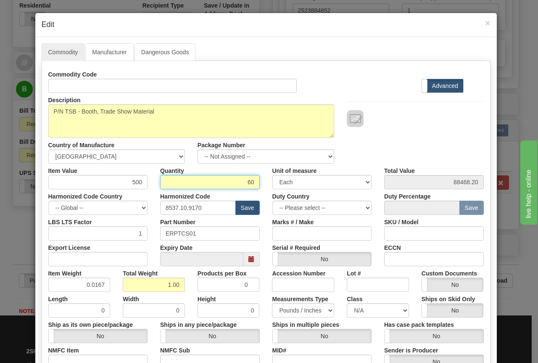
type input "30000.00"
type input "1"
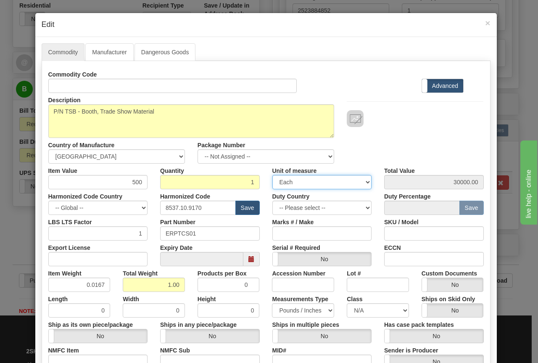
type input "500.00"
type input "0.02"
click at [160, 207] on input "8537.10.9170" at bounding box center [198, 208] width 76 height 14
type input "0"
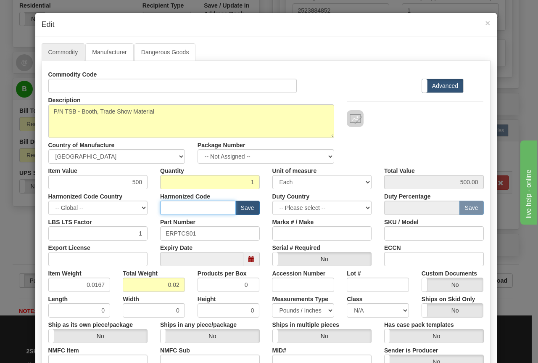
paste input "7326.90.8688"
type input "7326.90.8688"
drag, startPoint x: 162, startPoint y: 233, endPoint x: 250, endPoint y: 233, distance: 87.9
click at [250, 233] on input "ERPTCS01" at bounding box center [210, 233] width 100 height 14
type input "TSB"
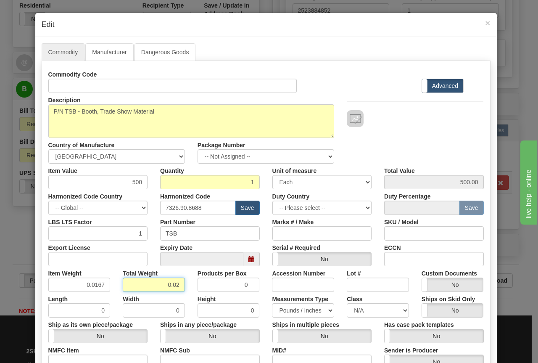
click at [160, 285] on input "0.02" at bounding box center [154, 285] width 62 height 14
type input "500"
type input "500.0000"
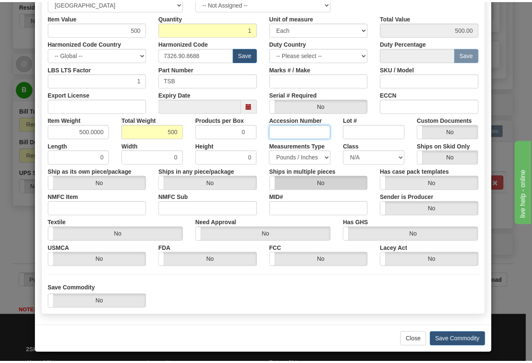
scroll to position [157, 0]
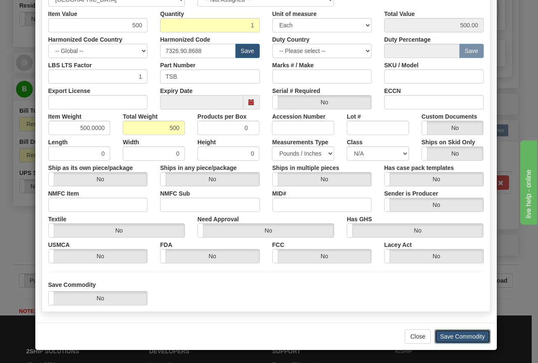
click at [459, 333] on button "Save Commodity" at bounding box center [463, 336] width 56 height 14
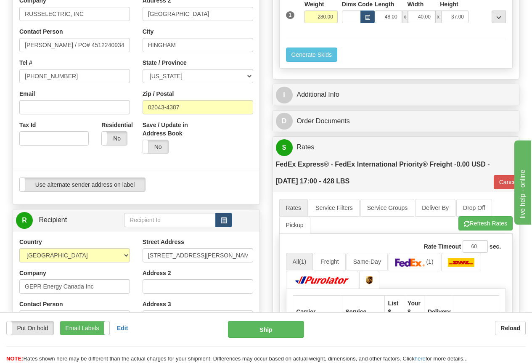
scroll to position [42, 0]
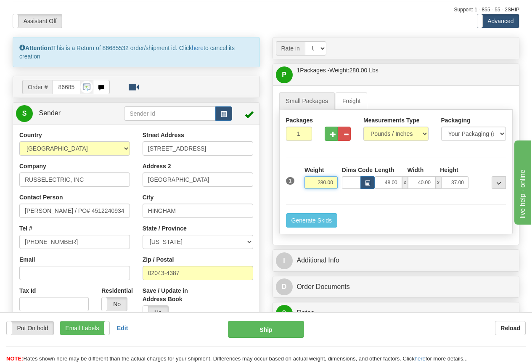
click at [311, 181] on input "280.00" at bounding box center [321, 182] width 33 height 13
type input "500.00"
type input "70"
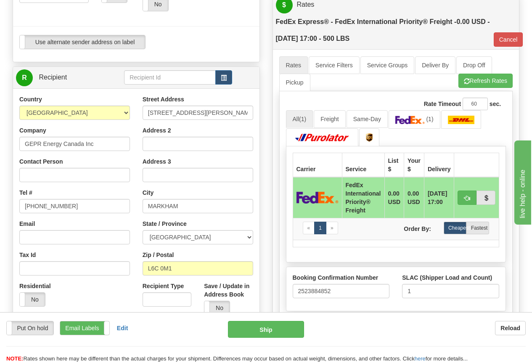
scroll to position [379, 0]
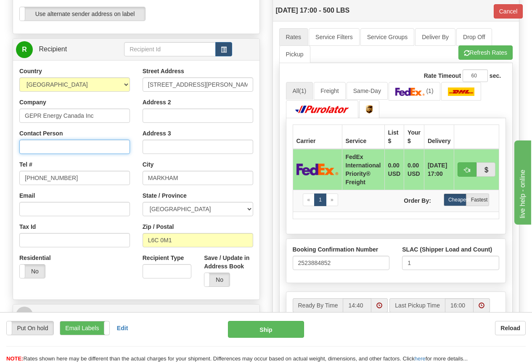
click at [46, 147] on input "Contact Person" at bounding box center [74, 147] width 111 height 14
type input "GRANT MORTON"
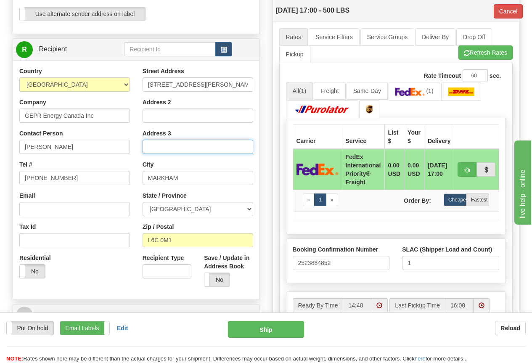
click at [167, 143] on input "Address 3" at bounding box center [198, 147] width 111 height 14
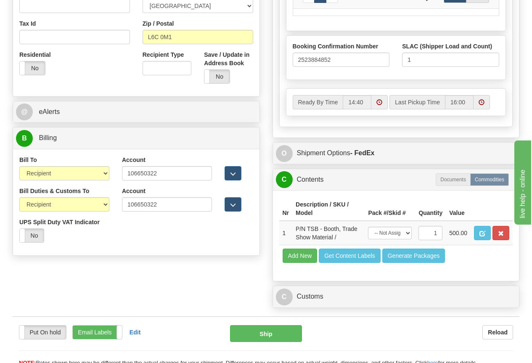
scroll to position [589, 0]
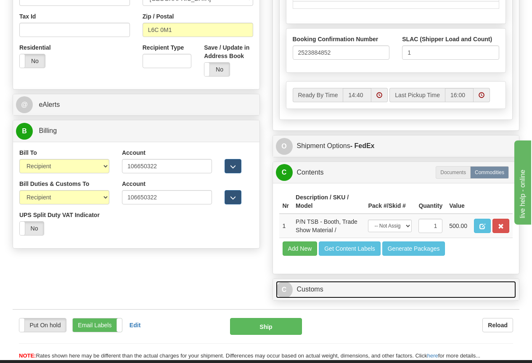
click at [312, 290] on link "C Customs" at bounding box center [396, 289] width 241 height 17
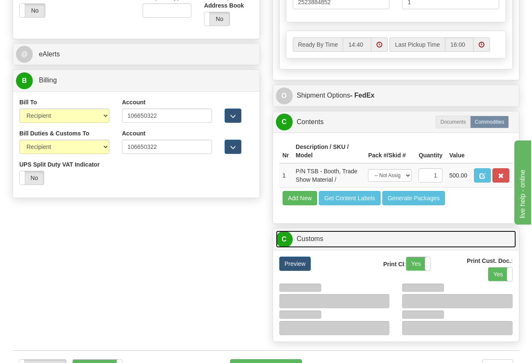
scroll to position [841, 0]
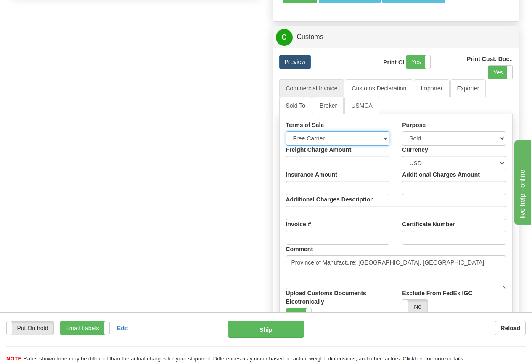
click at [319, 142] on select "Free Carrier Free On Board Ex Works Delivered Duty Unpaid Delivered Duty Paid C…" at bounding box center [338, 138] width 104 height 14
click at [286, 133] on select "Free Carrier Free On Board Ex Works Delivered Duty Unpaid Delivered Duty Paid C…" at bounding box center [338, 138] width 104 height 14
click at [441, 138] on select "Sold Not Sold Gift Sample Repair and Return Personal Effects Merchandise Danger…" at bounding box center [454, 138] width 104 height 14
select select "4"
click at [402, 133] on select "Sold Not Sold Gift Sample Repair and Return Personal Effects Merchandise Danger…" at bounding box center [454, 138] width 104 height 14
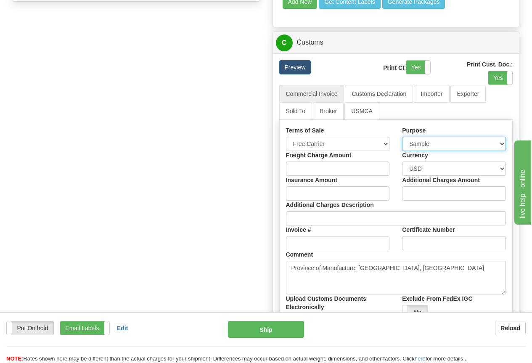
scroll to position [757, 0]
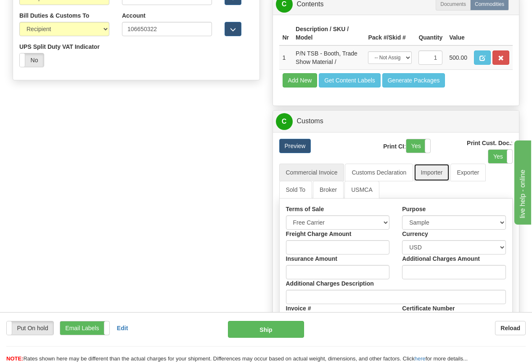
click at [434, 173] on link "Importer" at bounding box center [431, 173] width 35 height 18
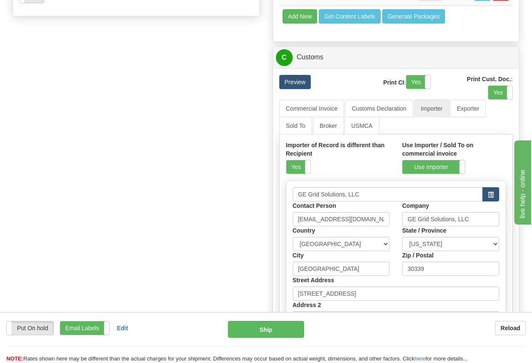
scroll to position [841, 0]
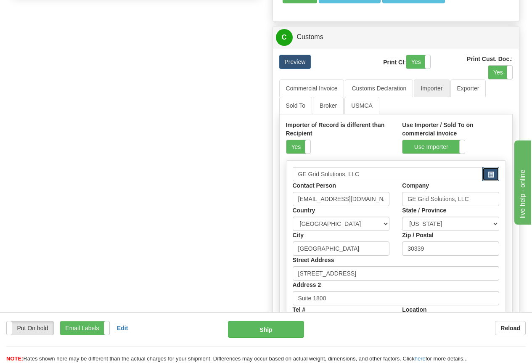
click at [492, 177] on span "button" at bounding box center [491, 174] width 6 height 5
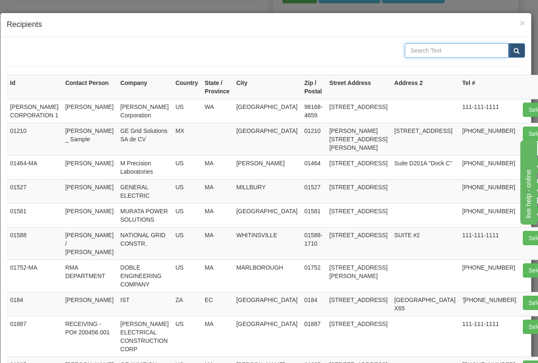
click at [413, 48] on input "text" at bounding box center [457, 50] width 104 height 14
type input "MARKLAND"
click at [514, 49] on span "submit" at bounding box center [517, 50] width 6 height 5
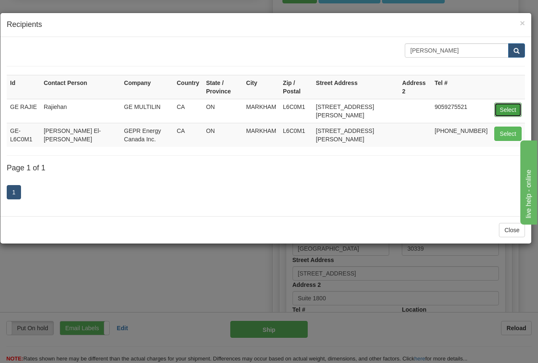
click at [507, 103] on button "Select" at bounding box center [508, 110] width 27 height 14
type input "GE RAJIE"
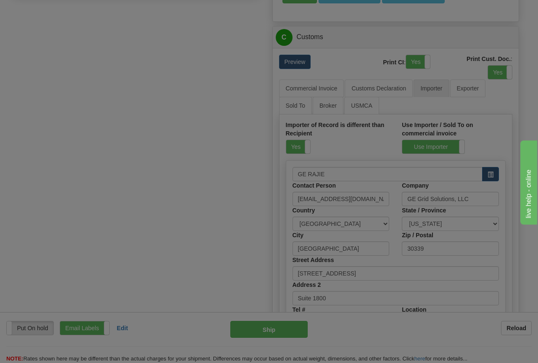
type input "Rajiehan"
type input "GE MULTILIN"
select select "CA"
type input "MARKHAM"
type input "L6C0M1"
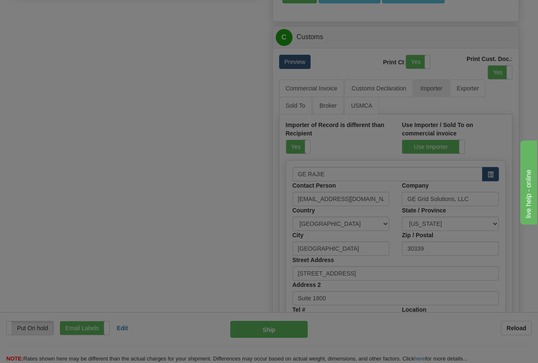
type input "650 MARKLAND STREET"
type input "9059275521"
select select "ON"
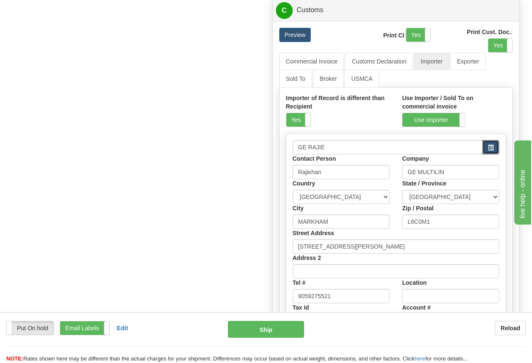
scroll to position [883, 0]
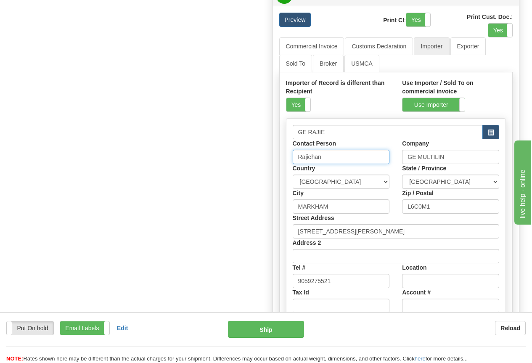
click at [330, 160] on input "Rajiehan" at bounding box center [341, 157] width 97 height 14
drag, startPoint x: 331, startPoint y: 158, endPoint x: 283, endPoint y: 160, distance: 48.0
click at [283, 160] on div "Importer of Record is different than Recipient Yes No Use Importer / Sold To on…" at bounding box center [396, 201] width 234 height 258
type input "GRANT MORTON"
click at [452, 160] on input "GE MULTILIN" at bounding box center [450, 157] width 97 height 14
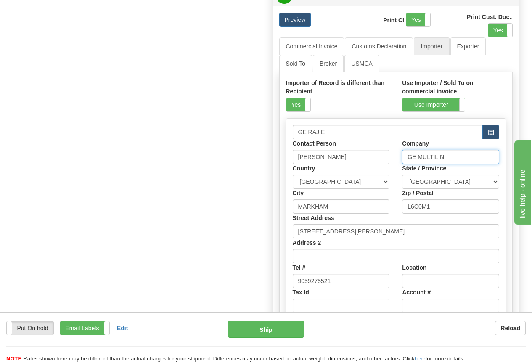
paste input "PR Energy Canada Inc."
type input "GEPR Energy Canada Inc."
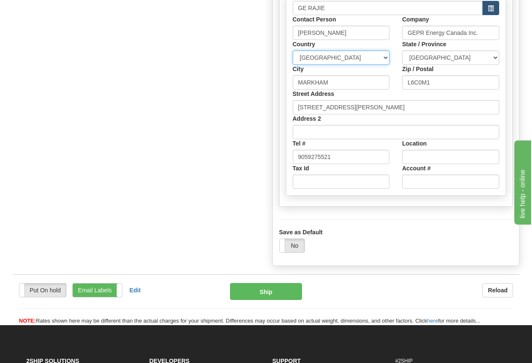
scroll to position [1009, 0]
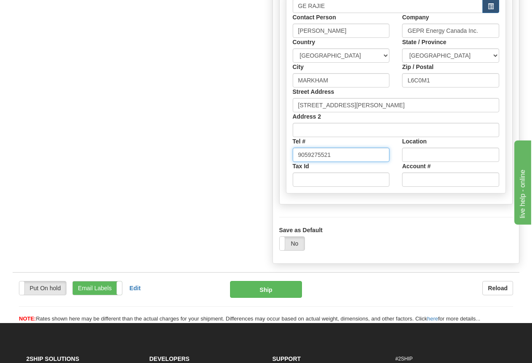
click at [336, 156] on input "9059275521" at bounding box center [341, 155] width 97 height 14
type input "9059275013"
click at [309, 179] on input "Tax Id" at bounding box center [341, 179] width 97 height 14
paste input "732665401RM0003"
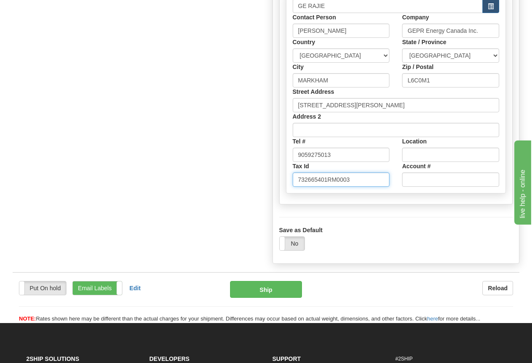
type input "732665401RM0003"
click at [421, 186] on input "Account #" at bounding box center [450, 179] width 97 height 14
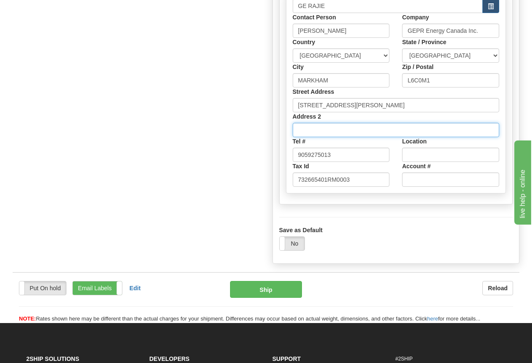
click at [305, 133] on input "Address 2" at bounding box center [396, 130] width 207 height 14
paste input "Livingston Account 294351"
type input "Livingston Account 294351"
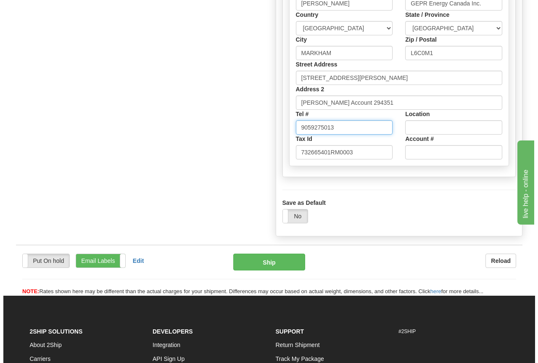
scroll to position [1052, 0]
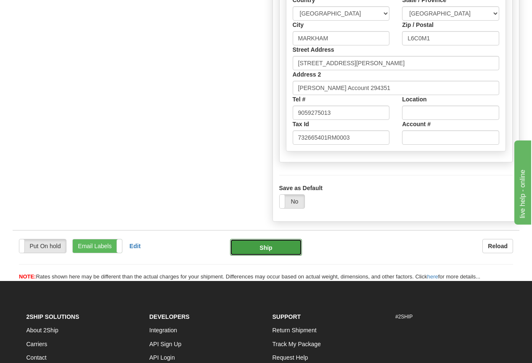
click at [269, 252] on button "Ship" at bounding box center [266, 247] width 72 height 17
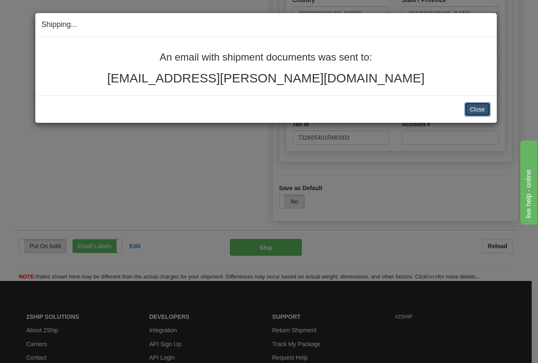
click at [475, 110] on button "Close" at bounding box center [478, 109] width 26 height 14
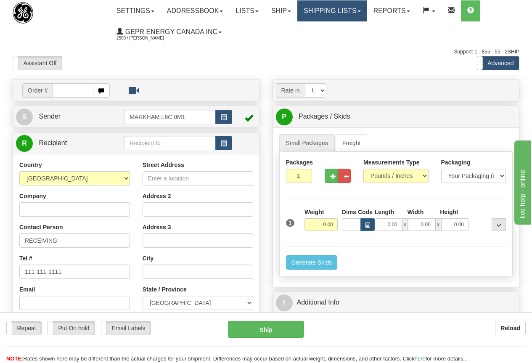
click at [346, 10] on link "Shipping lists" at bounding box center [331, 10] width 69 height 21
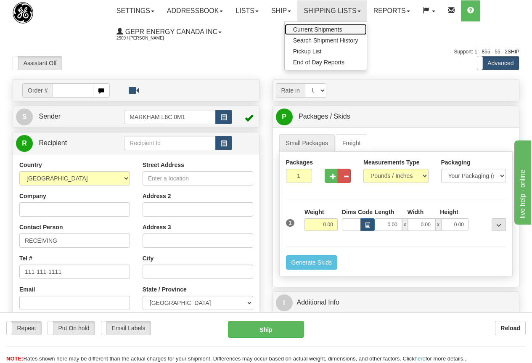
click at [334, 26] on span "Current Shipments" at bounding box center [317, 29] width 49 height 7
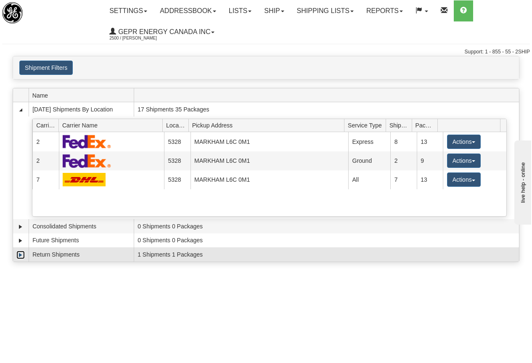
click at [19, 254] on link "Expand" at bounding box center [20, 255] width 8 height 8
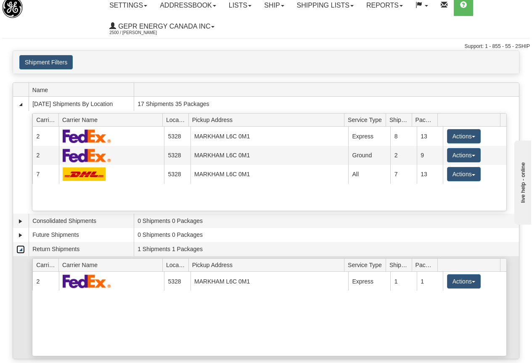
scroll to position [42, 0]
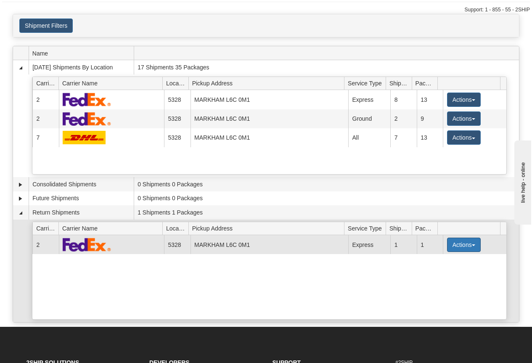
click at [462, 242] on button "Actions" at bounding box center [464, 245] width 34 height 14
click at [431, 262] on span "Details" at bounding box center [432, 260] width 23 height 6
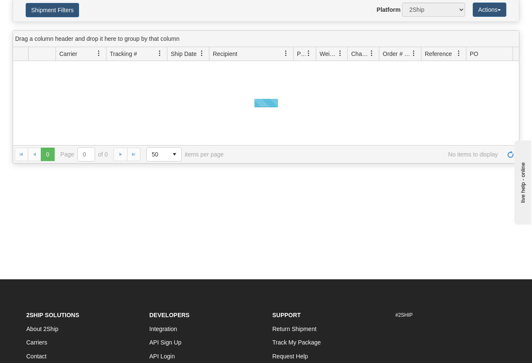
scroll to position [84, 0]
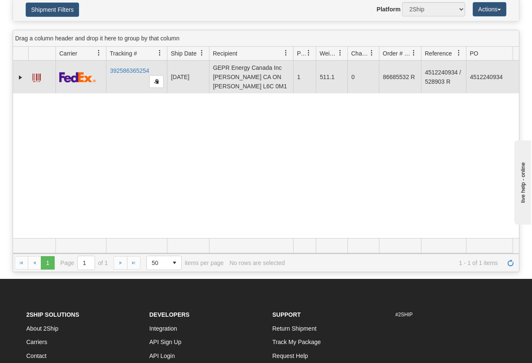
click at [36, 77] on span at bounding box center [36, 78] width 8 height 8
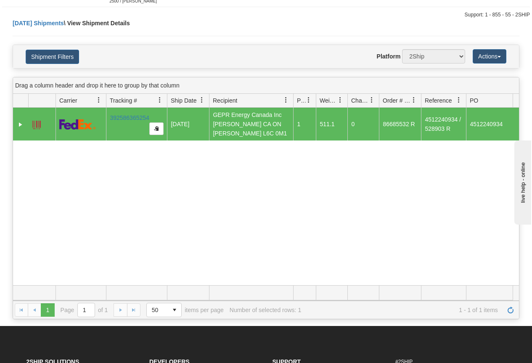
scroll to position [0, 0]
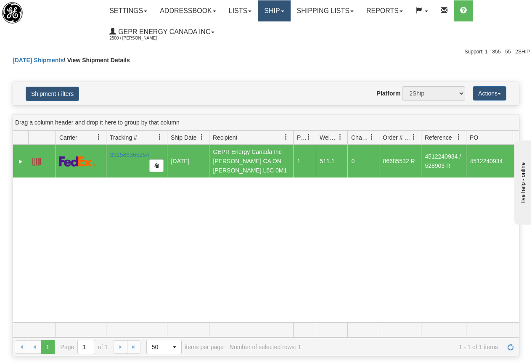
click at [282, 10] on link "Ship" at bounding box center [274, 10] width 32 height 21
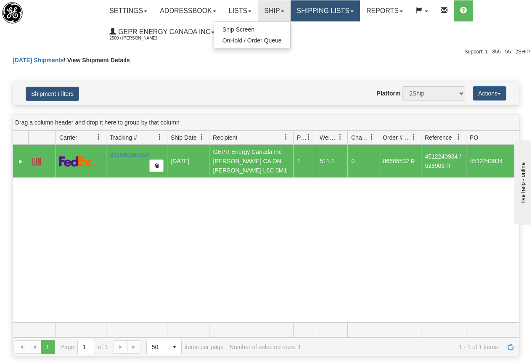
click at [334, 12] on link "Shipping lists" at bounding box center [325, 10] width 69 height 21
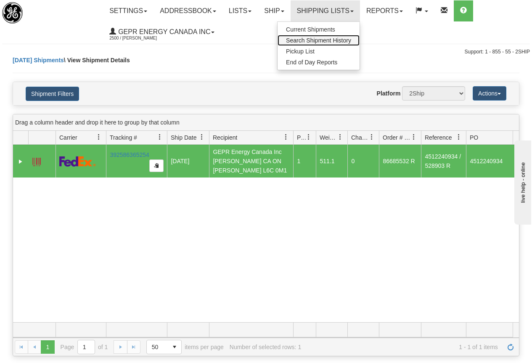
click at [333, 41] on span "Search Shipment History" at bounding box center [318, 40] width 65 height 7
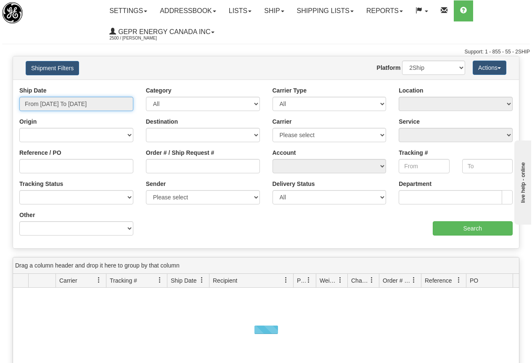
click at [72, 102] on input "From [DATE] To [DATE]" at bounding box center [76, 104] width 114 height 14
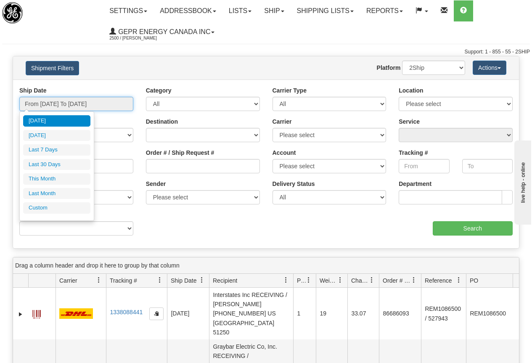
type input "[DATE]"
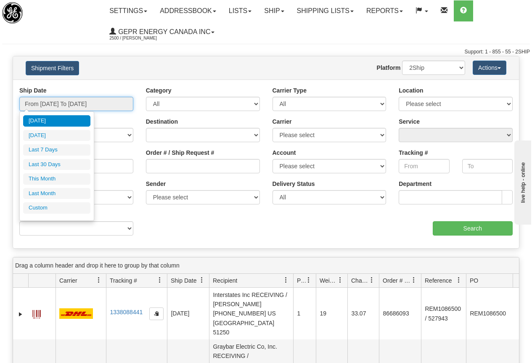
type input "[DATE]"
click at [58, 207] on li "Custom" at bounding box center [56, 207] width 67 height 11
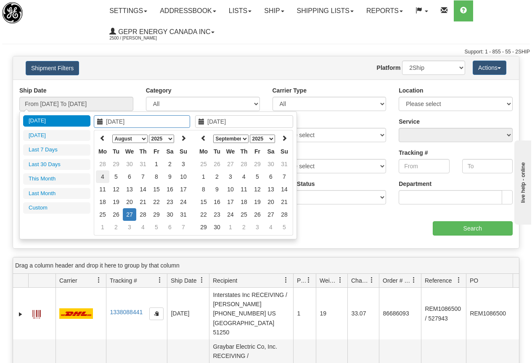
type input "[DATE]"
click at [103, 137] on icon at bounding box center [103, 138] width 6 height 6
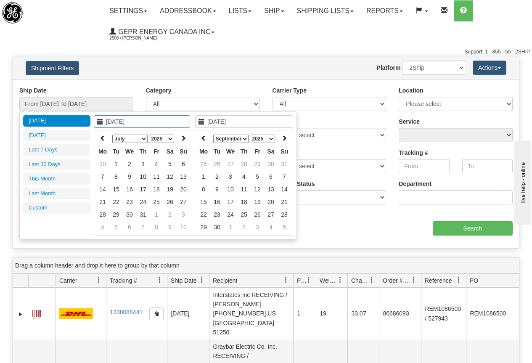
click at [103, 137] on icon at bounding box center [103, 138] width 6 height 6
type input "[DATE]"
click at [101, 176] on td "2" at bounding box center [102, 176] width 13 height 13
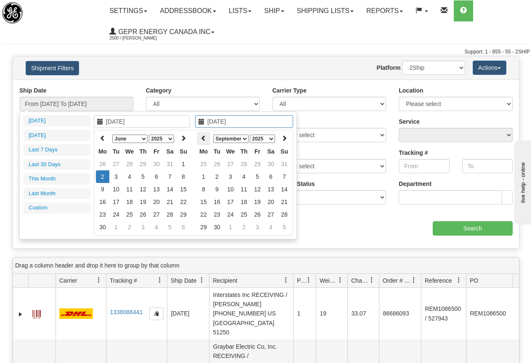
click at [204, 138] on icon at bounding box center [204, 138] width 6 height 6
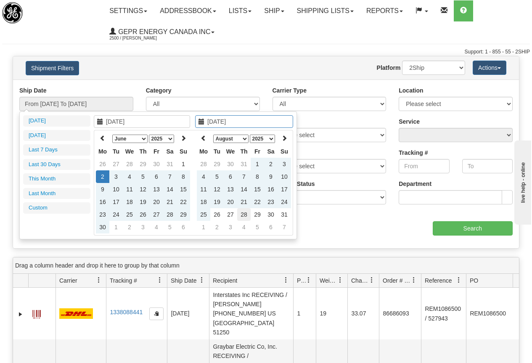
type input "[DATE]"
click at [241, 213] on td "28" at bounding box center [243, 214] width 13 height 13
type input "From [DATE] To [DATE]"
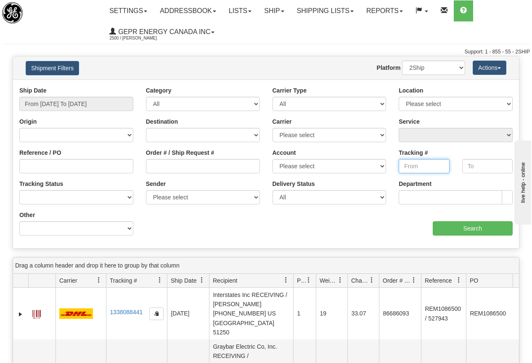
click at [418, 166] on input "Tracking #" at bounding box center [424, 166] width 50 height 14
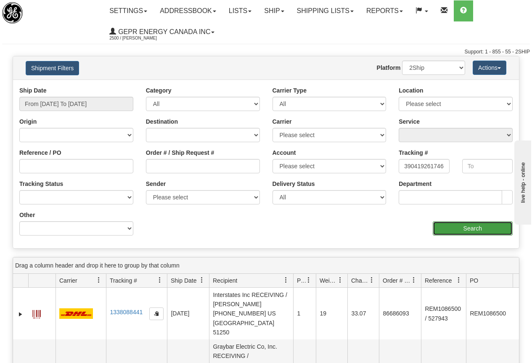
click at [472, 229] on input "Search" at bounding box center [473, 228] width 80 height 14
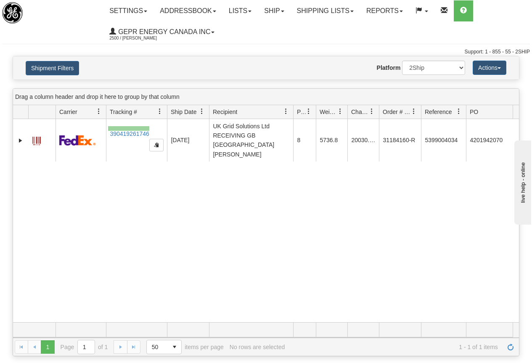
drag, startPoint x: 149, startPoint y: 131, endPoint x: 108, endPoint y: 126, distance: 41.5
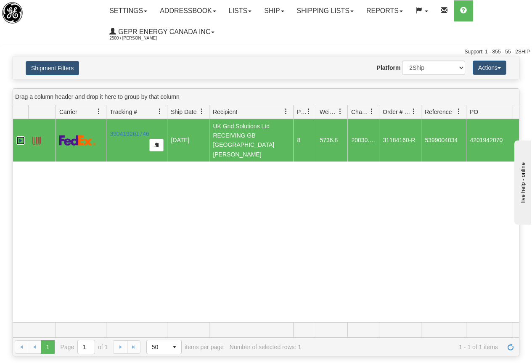
click at [19, 136] on link "Expand" at bounding box center [20, 140] width 8 height 8
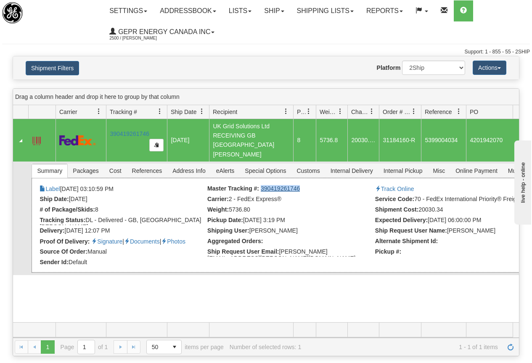
drag, startPoint x: 301, startPoint y: 181, endPoint x: 262, endPoint y: 182, distance: 39.1
click at [262, 185] on li "Master Tracking #: 390419261746" at bounding box center [290, 189] width 166 height 8
copy link "390419261746"
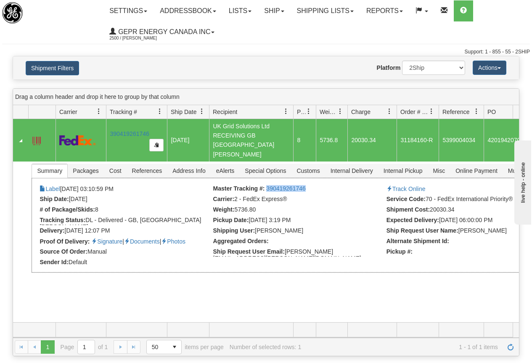
drag, startPoint x: 378, startPoint y: 114, endPoint x: 397, endPoint y: 115, distance: 18.5
click at [397, 115] on div "Id Client Id Carrier Tracking # Pro Number Ship Date Label Generation Date Send…" at bounding box center [263, 111] width 500 height 13
click at [362, 144] on td "20030.34" at bounding box center [371, 140] width 49 height 42
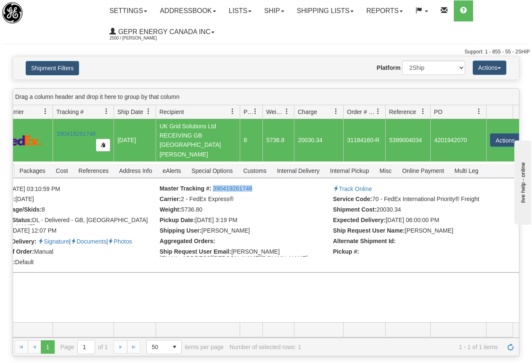
scroll to position [0, 69]
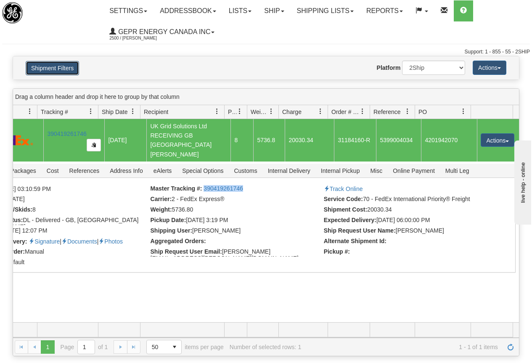
click at [56, 67] on button "Shipment Filters" at bounding box center [52, 68] width 53 height 14
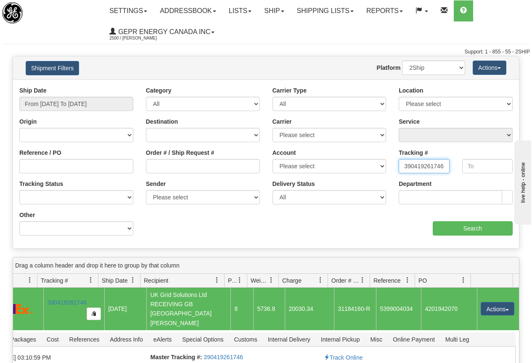
click at [400, 165] on input "390419261746" at bounding box center [424, 166] width 50 height 14
type input "6"
paste input "390444322385"
click at [482, 228] on input "Search" at bounding box center [473, 228] width 80 height 14
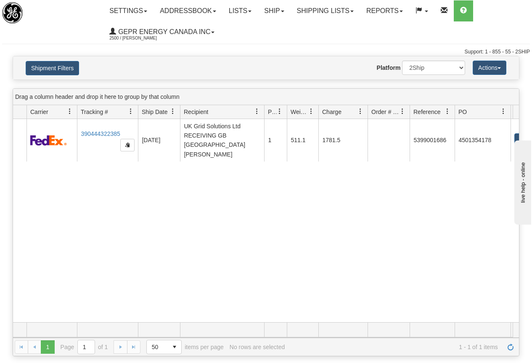
scroll to position [0, 0]
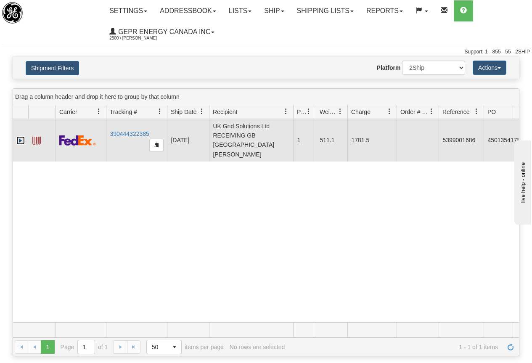
click at [19, 136] on link "Expand" at bounding box center [20, 140] width 8 height 8
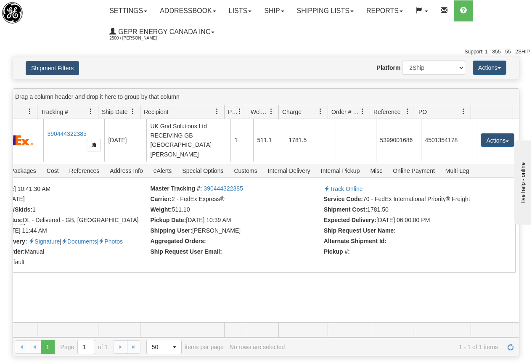
scroll to position [0, 24]
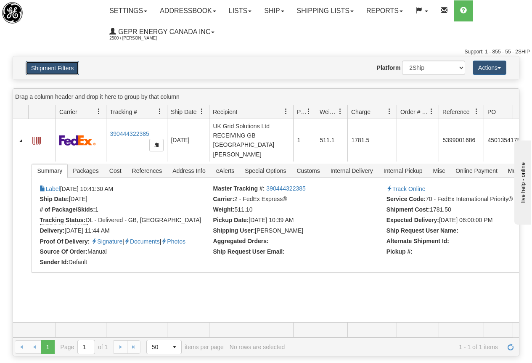
click at [58, 68] on button "Shipment Filters" at bounding box center [52, 68] width 53 height 14
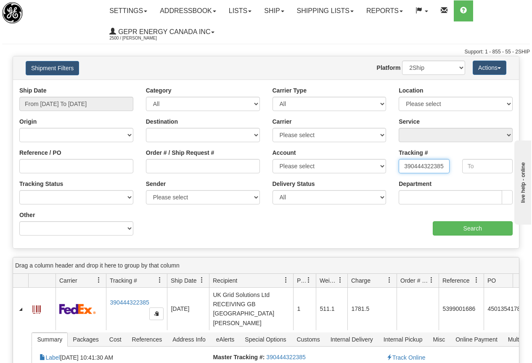
click at [403, 164] on input "390444322385" at bounding box center [424, 166] width 50 height 14
type input "5"
paste input "390378778925"
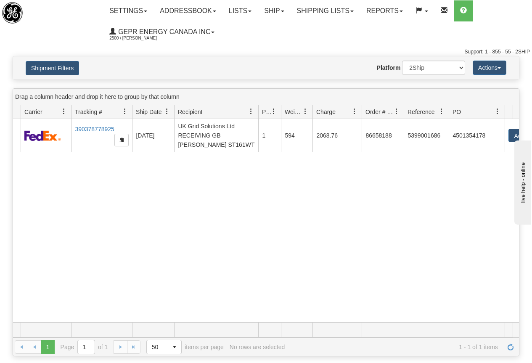
scroll to position [0, 69]
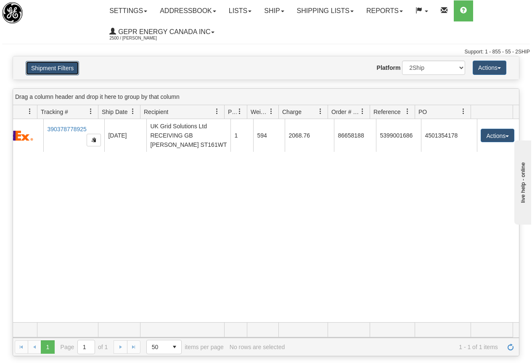
click at [58, 68] on button "Shipment Filters" at bounding box center [52, 68] width 53 height 14
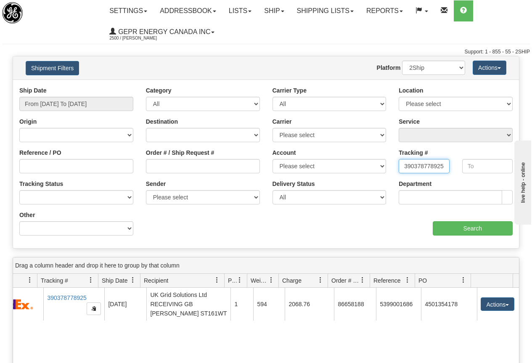
click at [400, 167] on input "390378778925" at bounding box center [424, 166] width 50 height 14
type input "5"
paste input "390398430730"
click at [467, 228] on input "Search" at bounding box center [473, 228] width 80 height 14
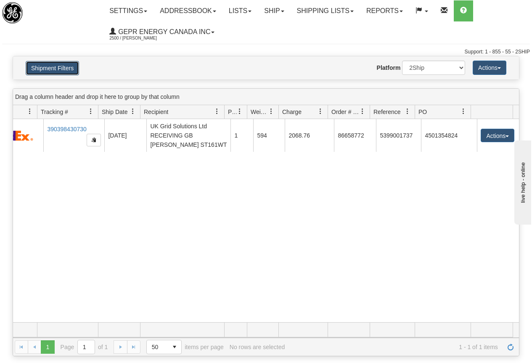
click at [61, 69] on button "Shipment Filters" at bounding box center [52, 68] width 53 height 14
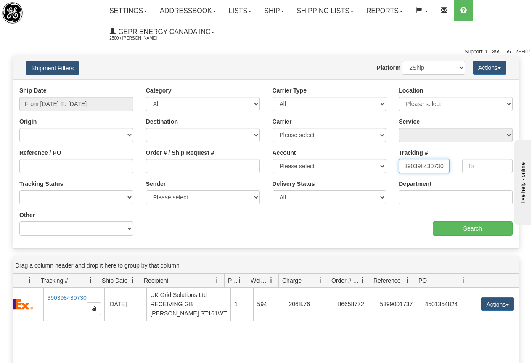
click at [402, 166] on input "390398430730" at bounding box center [424, 166] width 50 height 14
type input "0"
paste input "390374678846"
type input "390374678846"
click at [467, 227] on input "Search" at bounding box center [473, 228] width 80 height 14
